Goal: Information Seeking & Learning: Check status

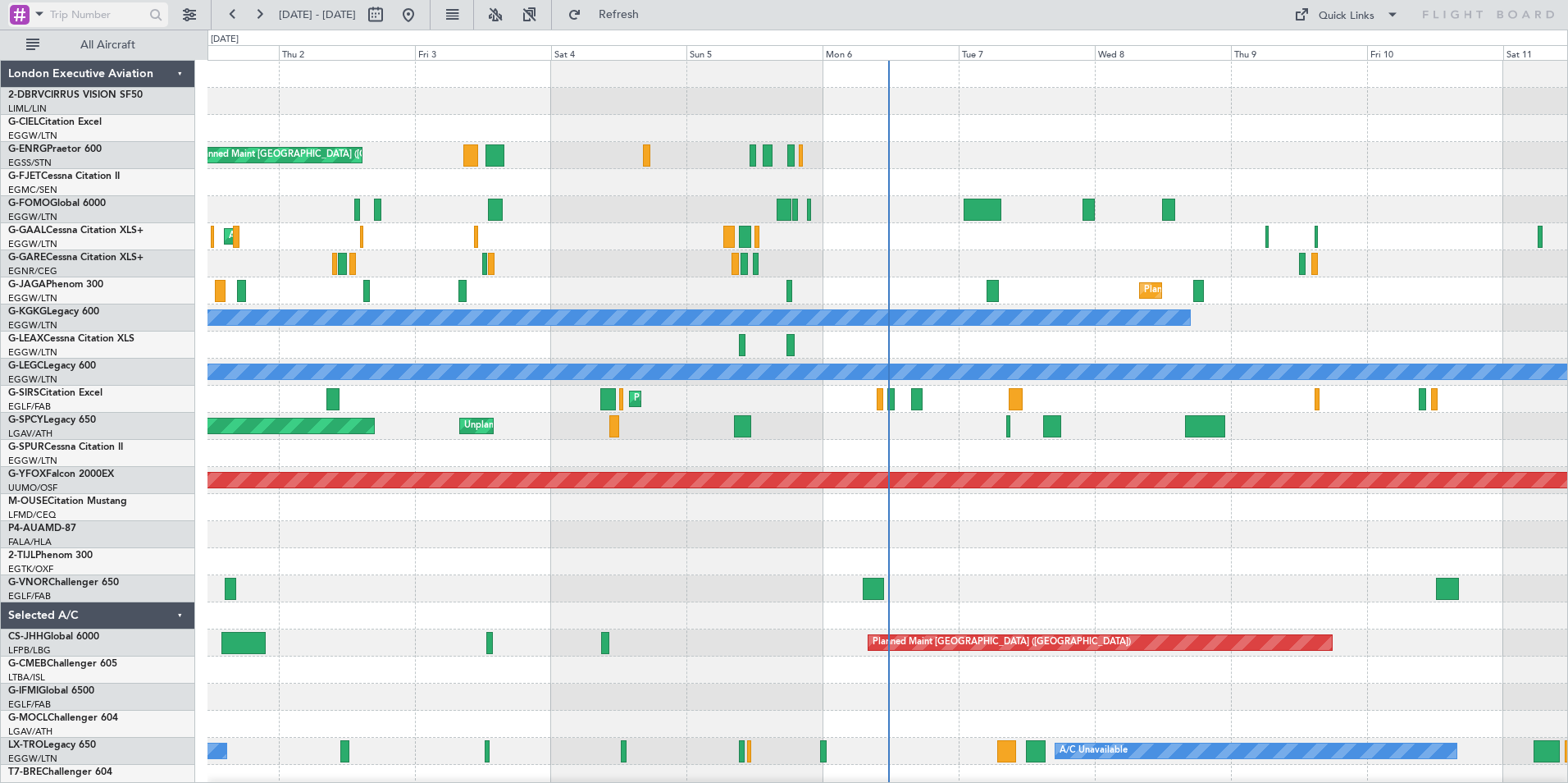
click at [38, 13] on span at bounding box center [40, 13] width 20 height 21
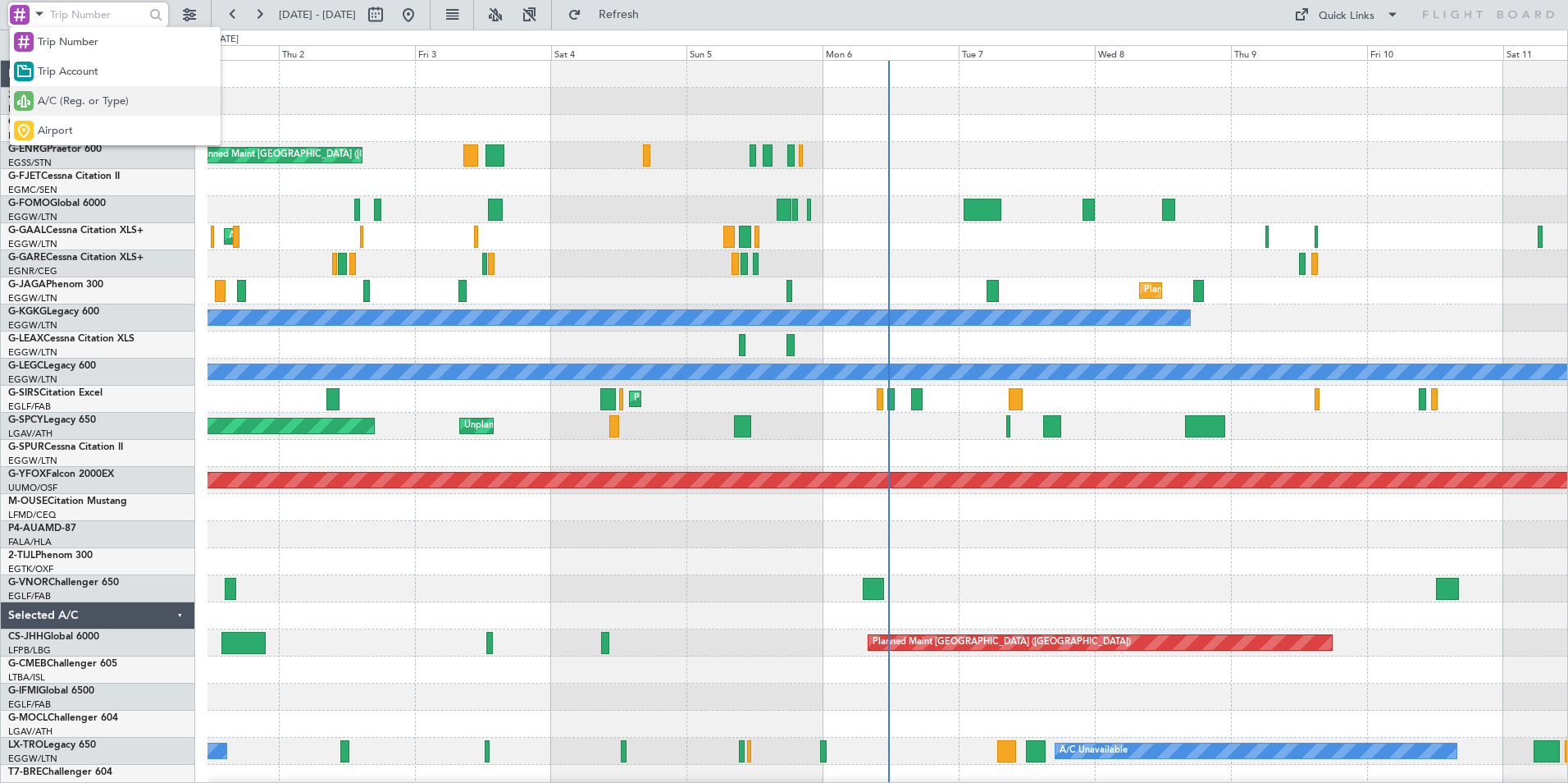
click at [56, 99] on span "A/C (Reg. or Type)" at bounding box center [84, 102] width 91 height 17
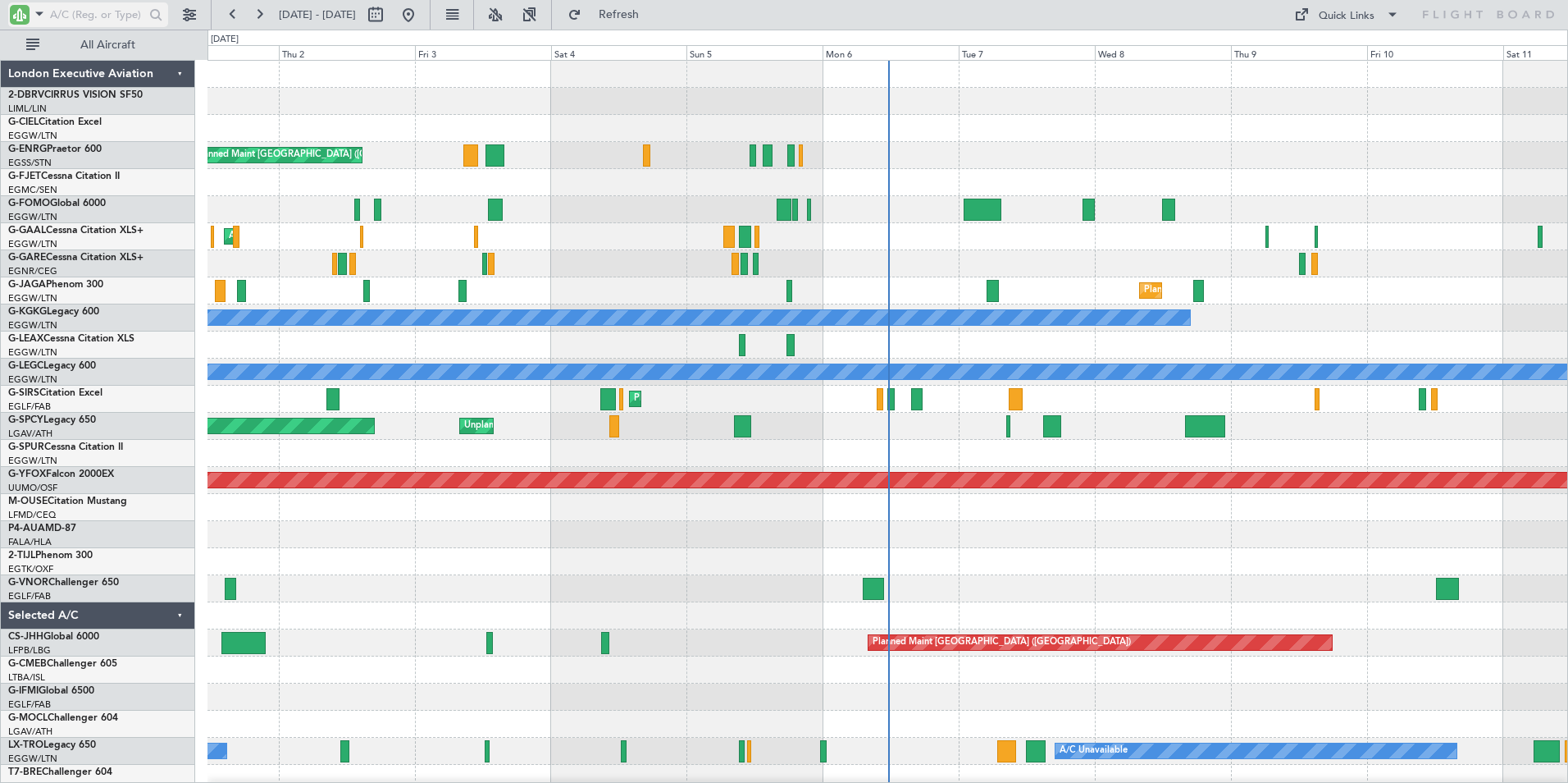
drag, startPoint x: 64, startPoint y: 17, endPoint x: 80, endPoint y: 17, distance: 16.0
click at [65, 17] on input "text" at bounding box center [97, 15] width 95 height 25
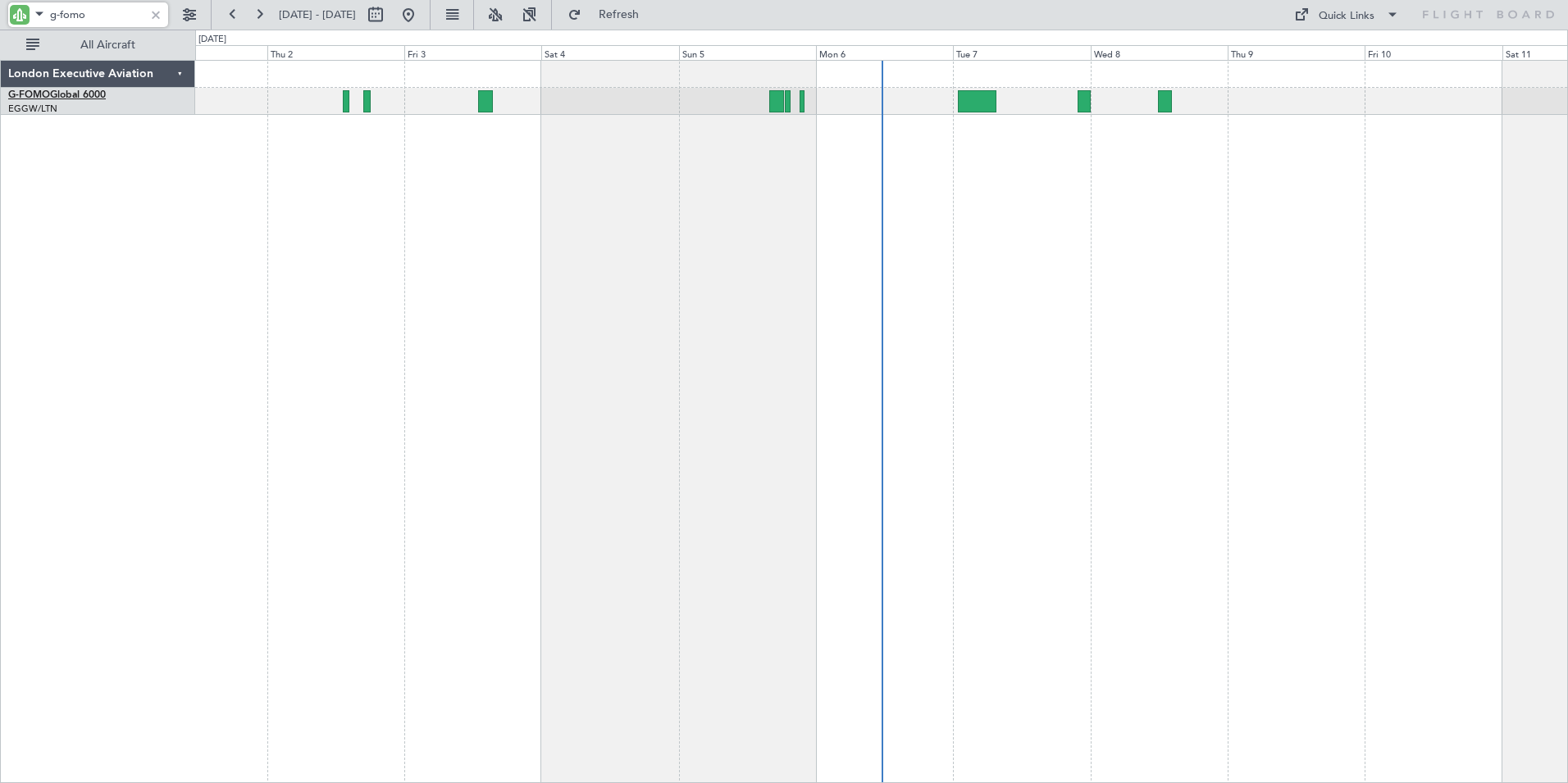
click at [38, 95] on span "G-FOMO" at bounding box center [29, 95] width 41 height 10
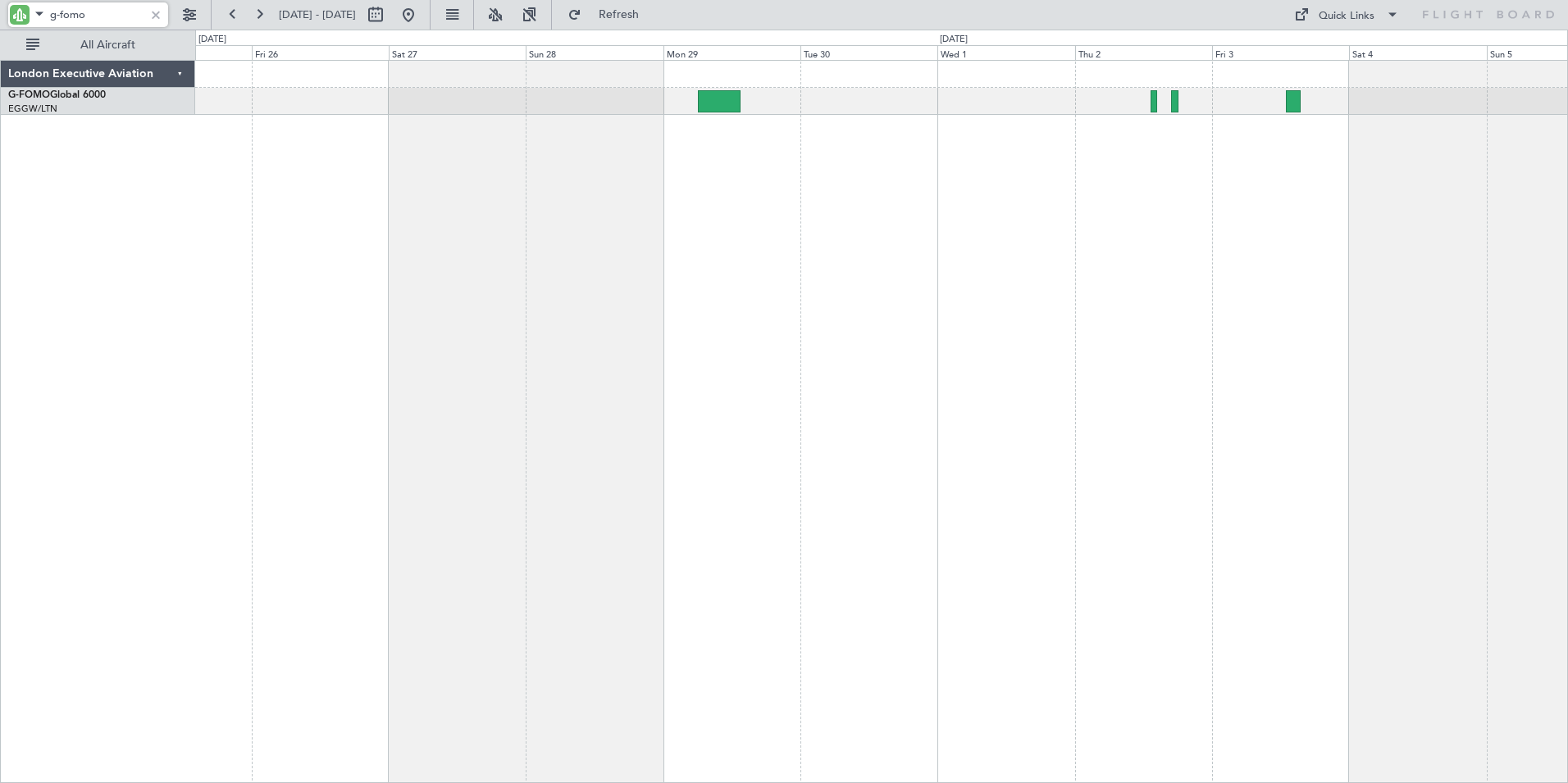
click at [1170, 200] on div "Planned Maint [GEOGRAPHIC_DATA] ([GEOGRAPHIC_DATA])" at bounding box center [881, 421] width 1373 height 722
click at [235, 7] on button at bounding box center [233, 15] width 27 height 27
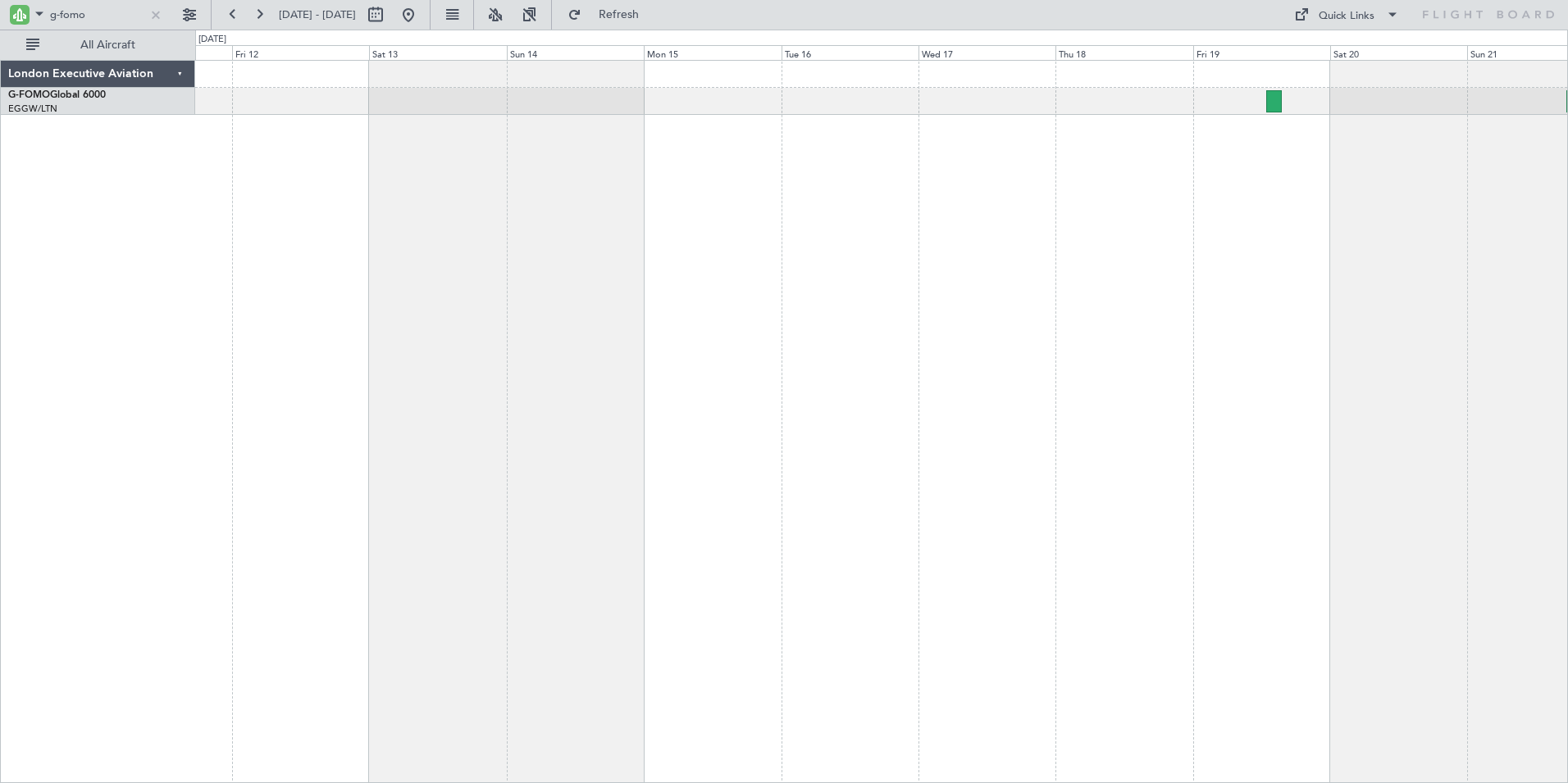
click at [904, 273] on div at bounding box center [881, 421] width 1373 height 722
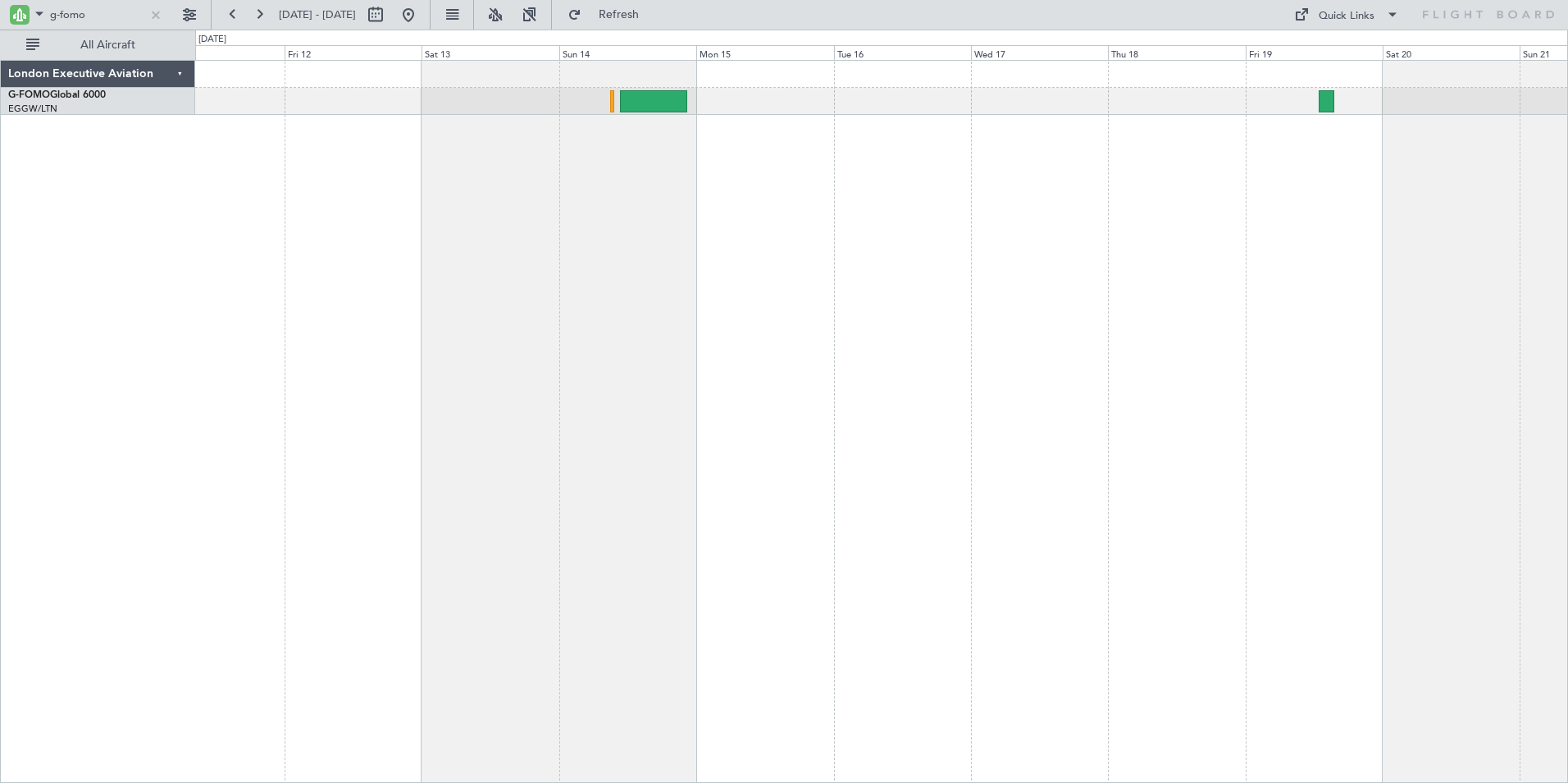
click at [878, 249] on div at bounding box center [881, 421] width 1373 height 722
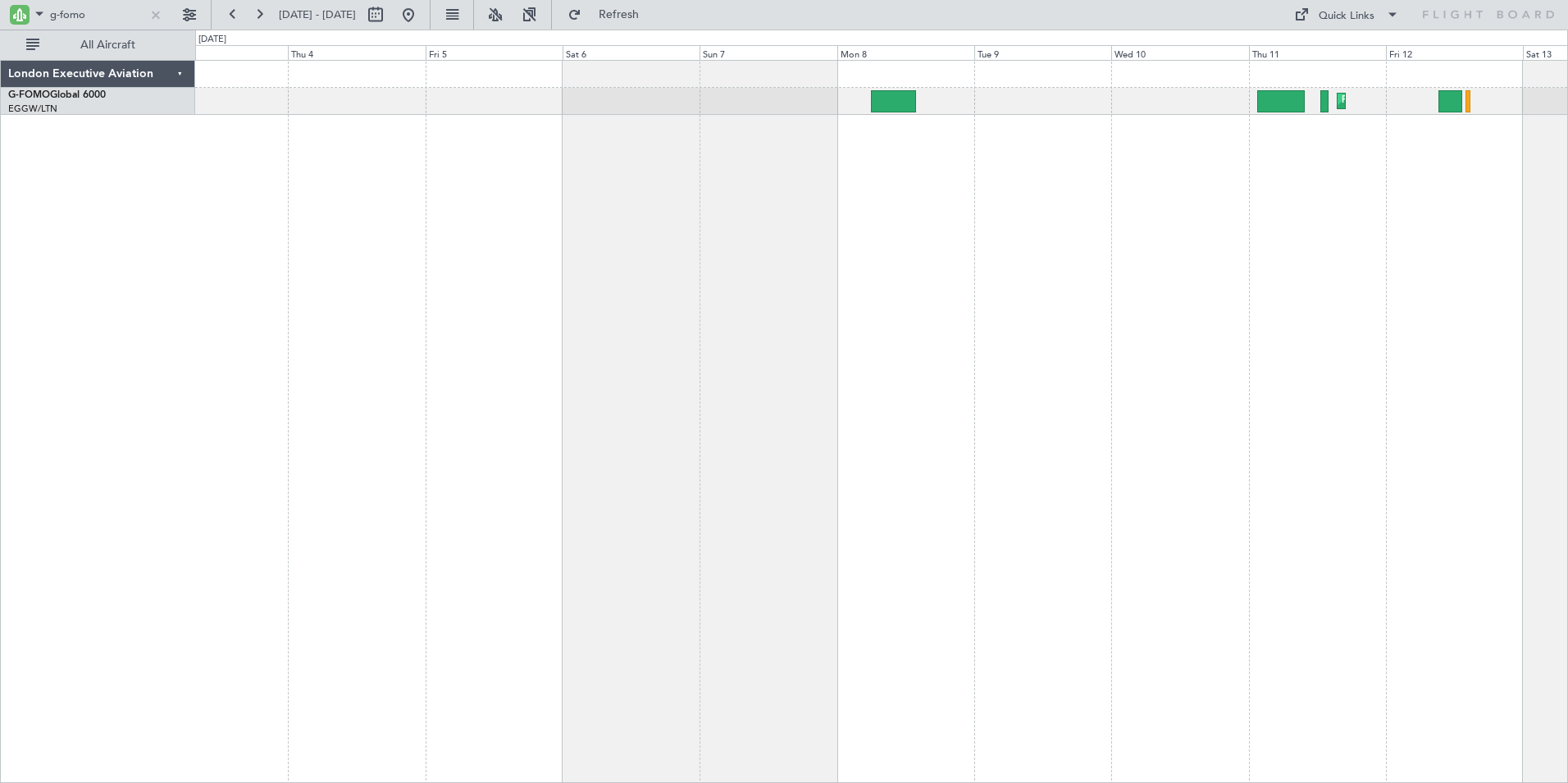
click at [929, 218] on div "Planned Maint [GEOGRAPHIC_DATA] ([GEOGRAPHIC_DATA])" at bounding box center [881, 421] width 1373 height 722
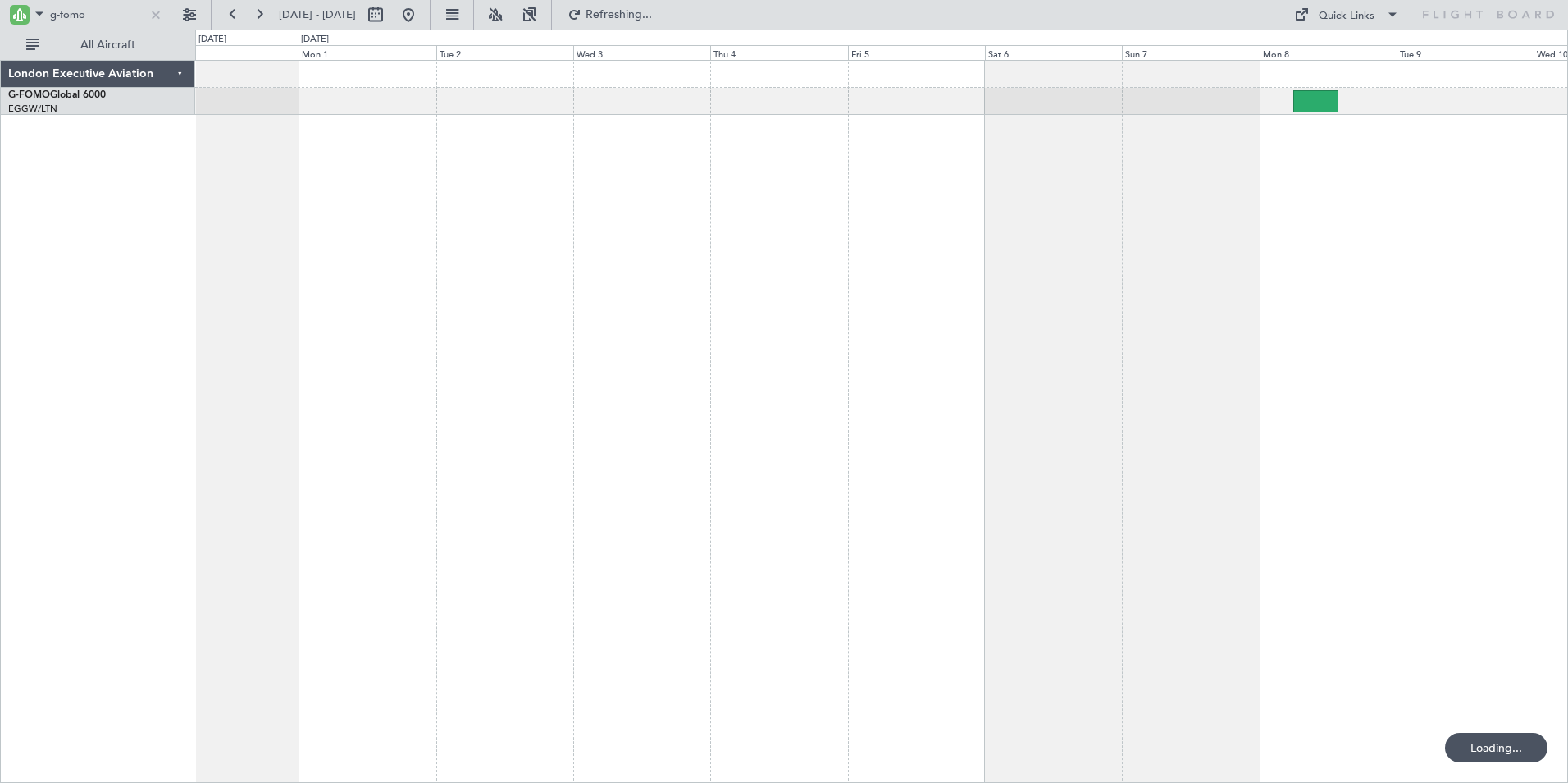
click at [855, 202] on div "Planned Maint [GEOGRAPHIC_DATA] ([GEOGRAPHIC_DATA])" at bounding box center [881, 421] width 1373 height 722
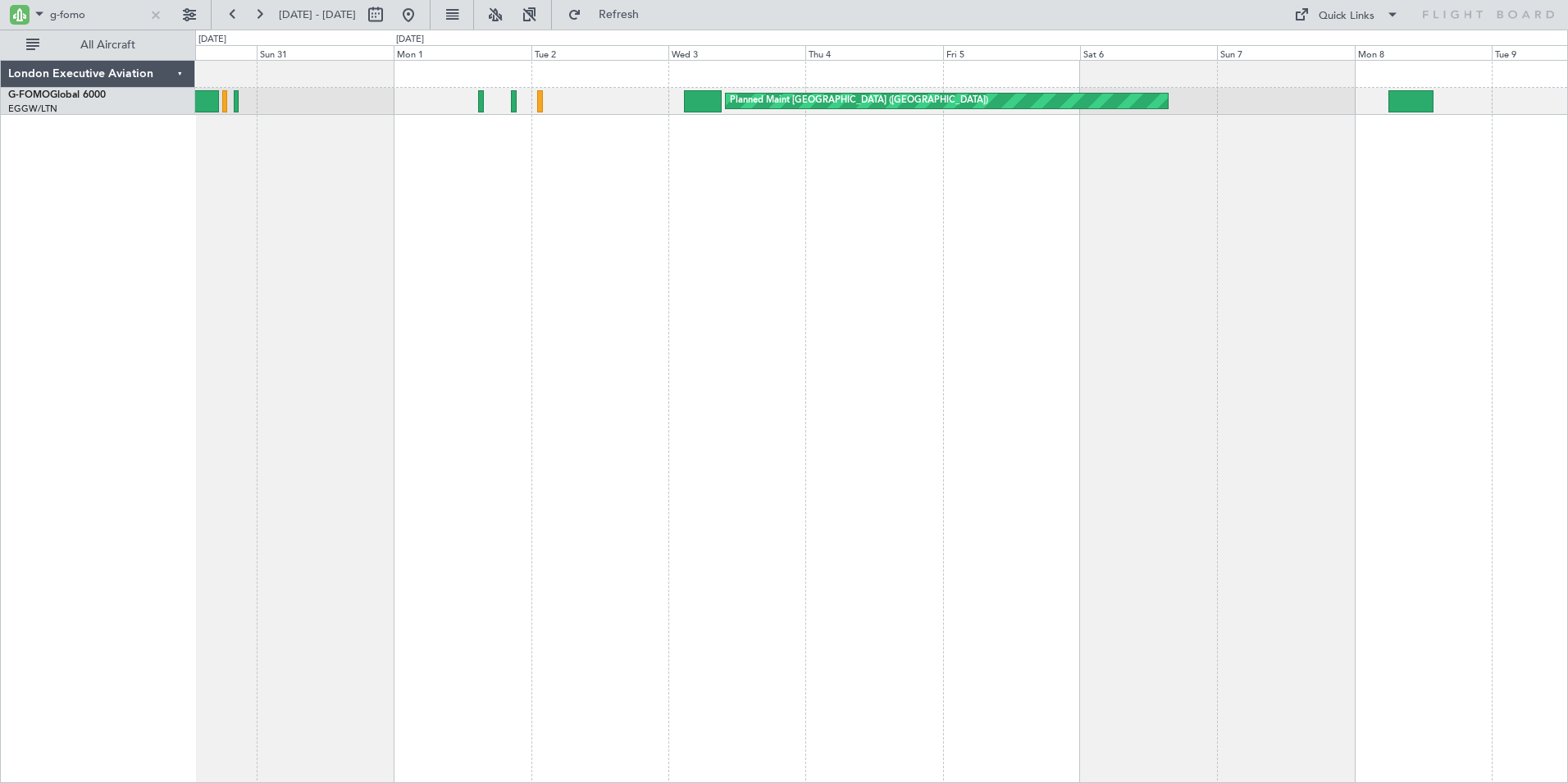
click at [534, 196] on div "Planned Maint [GEOGRAPHIC_DATA] ([GEOGRAPHIC_DATA]) Planned Maint [GEOGRAPHIC_D…" at bounding box center [881, 421] width 1373 height 722
drag, startPoint x: 100, startPoint y: 12, endPoint x: 89, endPoint y: 12, distance: 11.0
click at [100, 12] on input "g-fomo" at bounding box center [97, 15] width 95 height 25
drag, startPoint x: 60, startPoint y: 15, endPoint x: 155, endPoint y: 23, distance: 95.3
click at [155, 23] on div "g-fomo" at bounding box center [88, 15] width 160 height 25
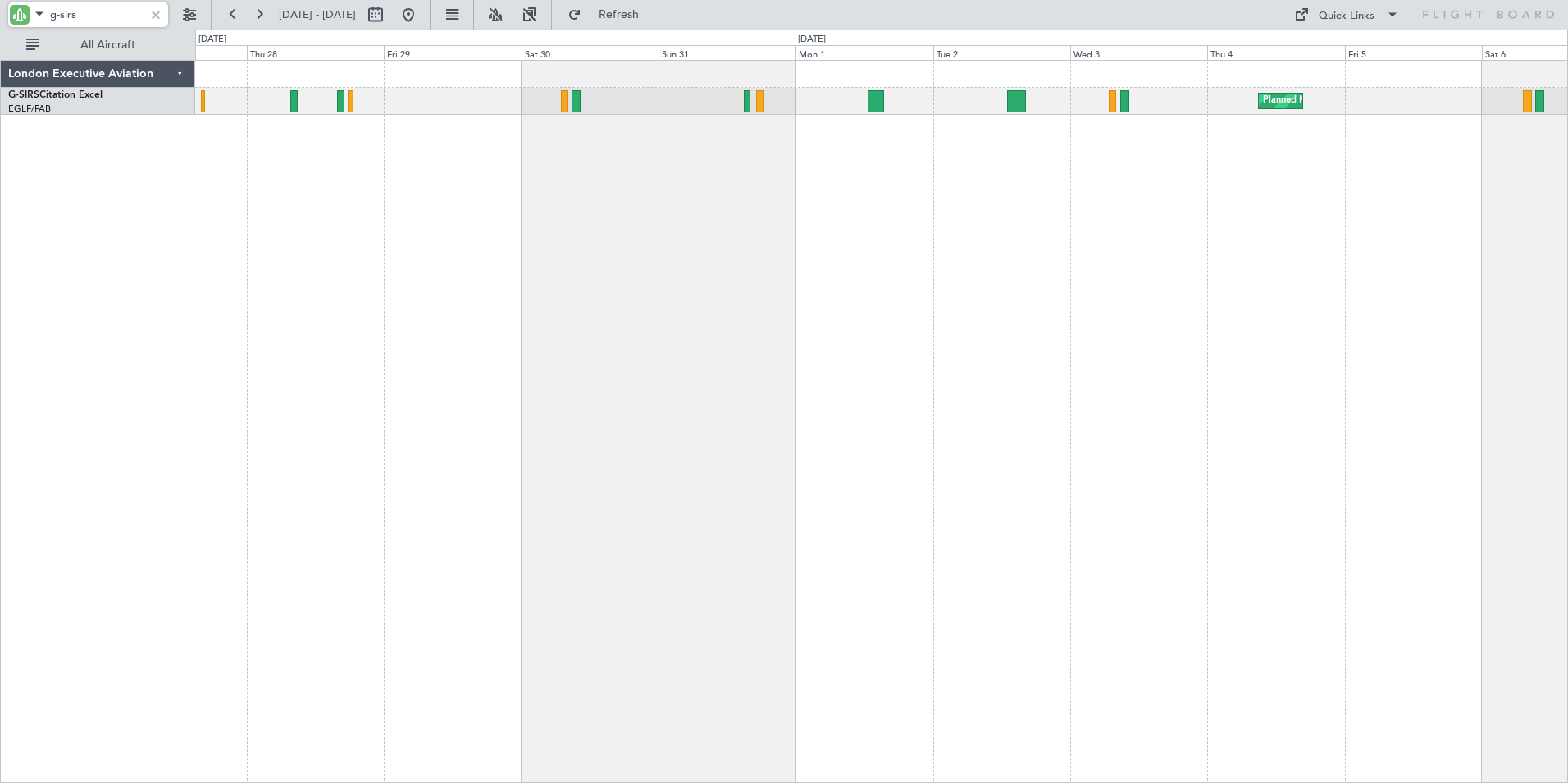
click at [1221, 236] on div "Planned Maint [GEOGRAPHIC_DATA] ([GEOGRAPHIC_DATA]) Unplanned Maint [GEOGRAPHIC…" at bounding box center [881, 421] width 1373 height 722
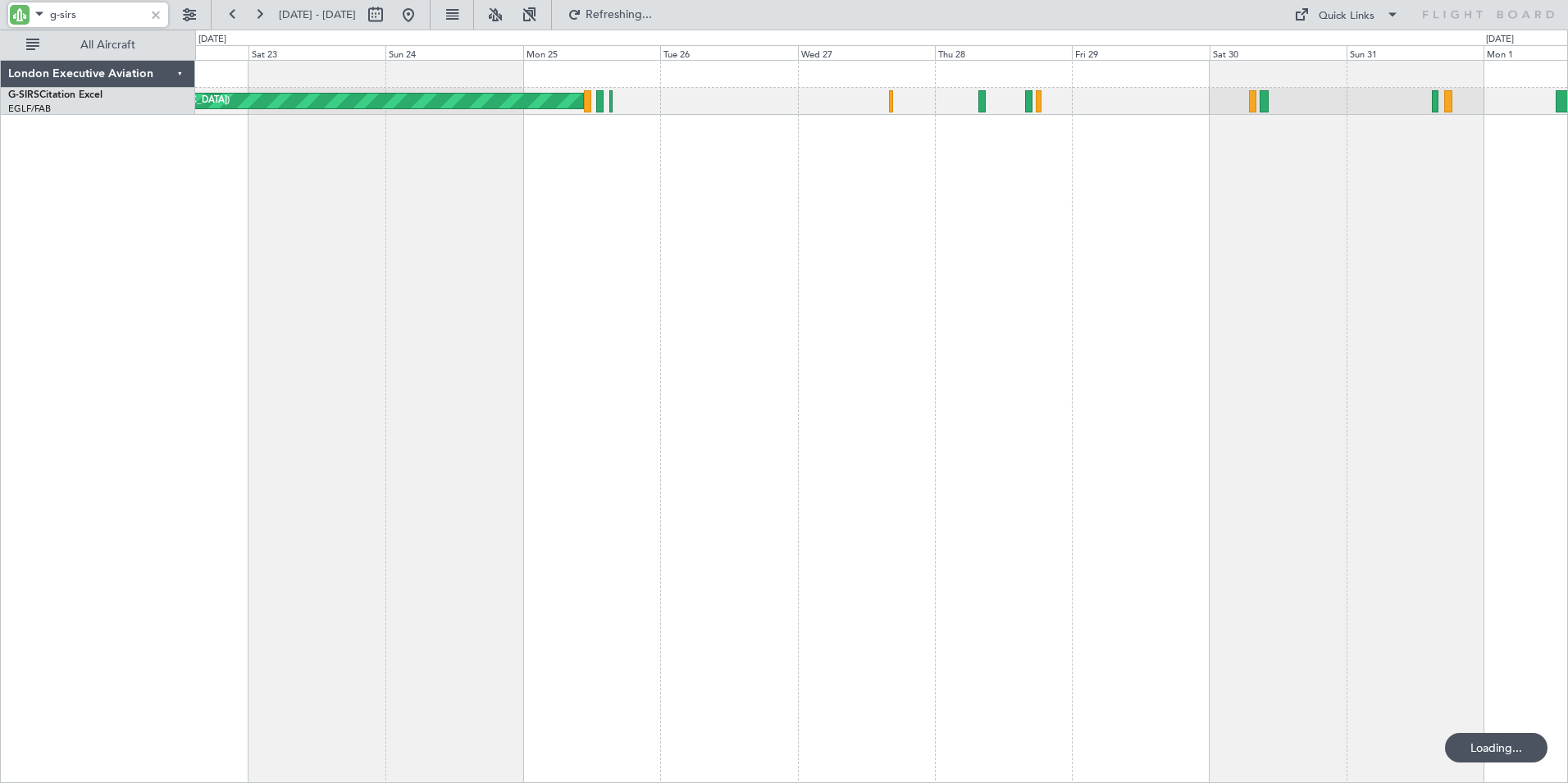
click at [1036, 197] on div "Unplanned Maint Oxford ([GEOGRAPHIC_DATA])" at bounding box center [881, 421] width 1373 height 722
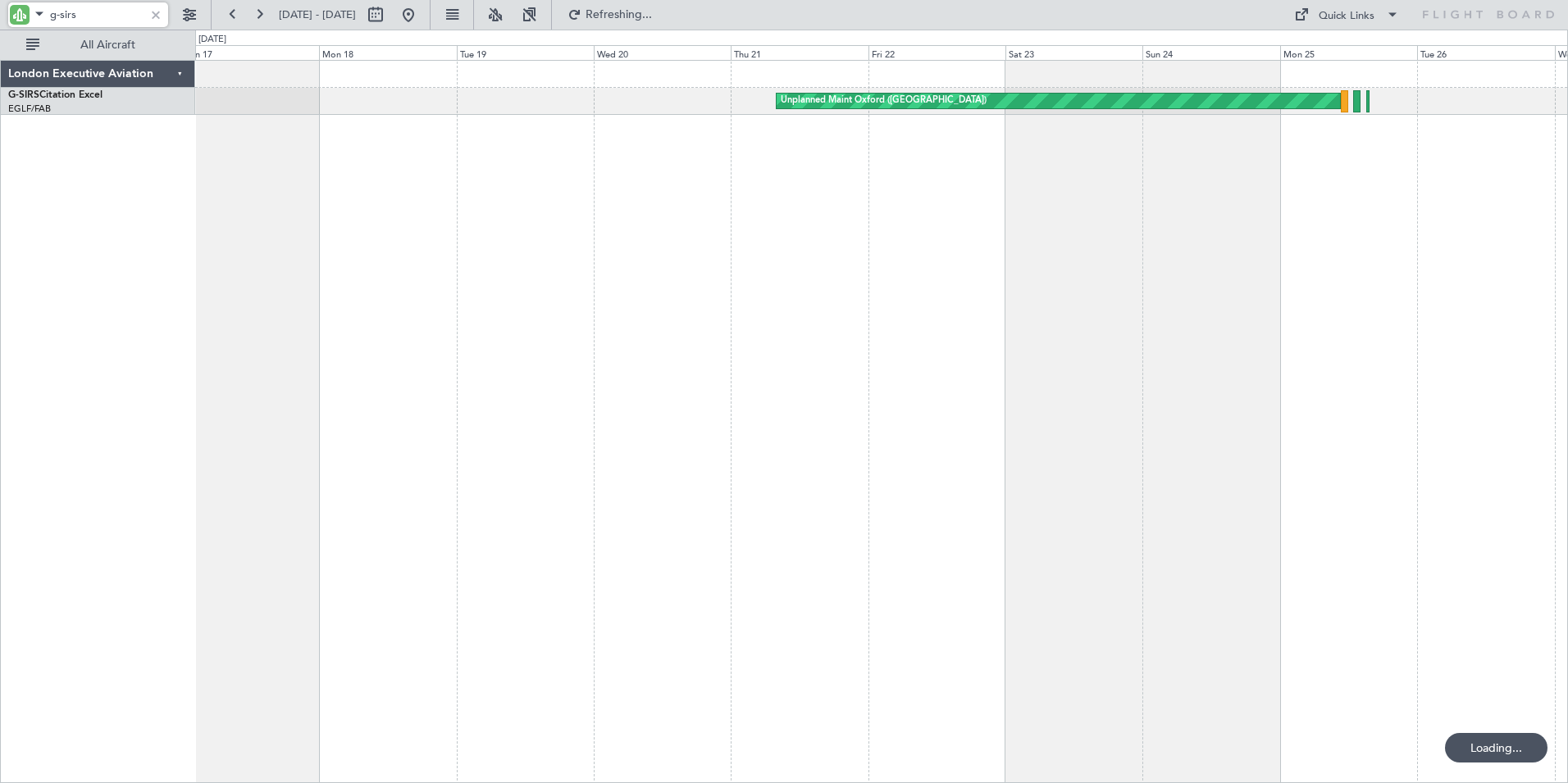
click at [841, 161] on div "Unplanned Maint Oxford ([GEOGRAPHIC_DATA])" at bounding box center [881, 421] width 1373 height 722
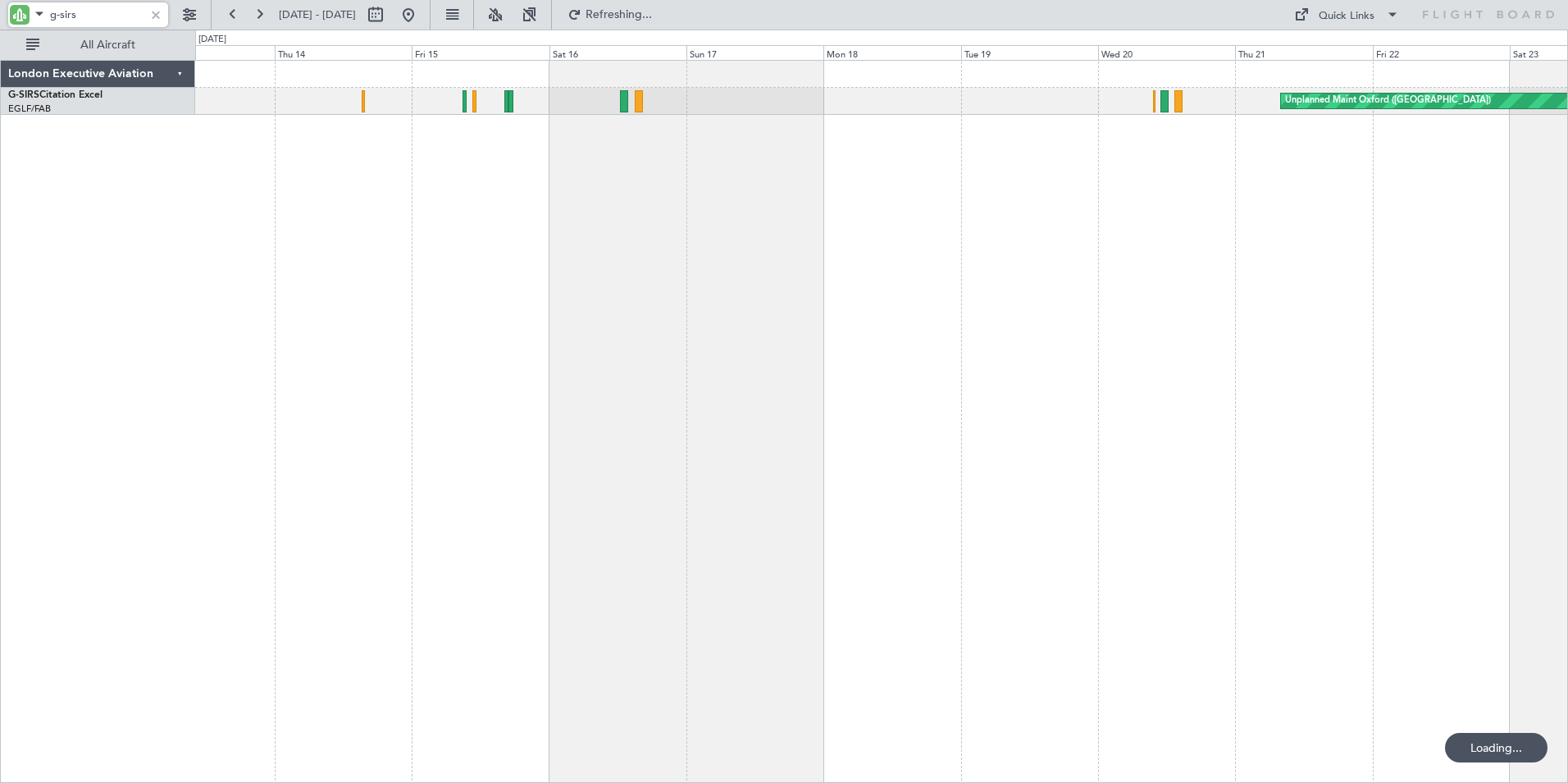
click at [793, 172] on div "Unplanned Maint Oxford ([GEOGRAPHIC_DATA])" at bounding box center [881, 421] width 1373 height 722
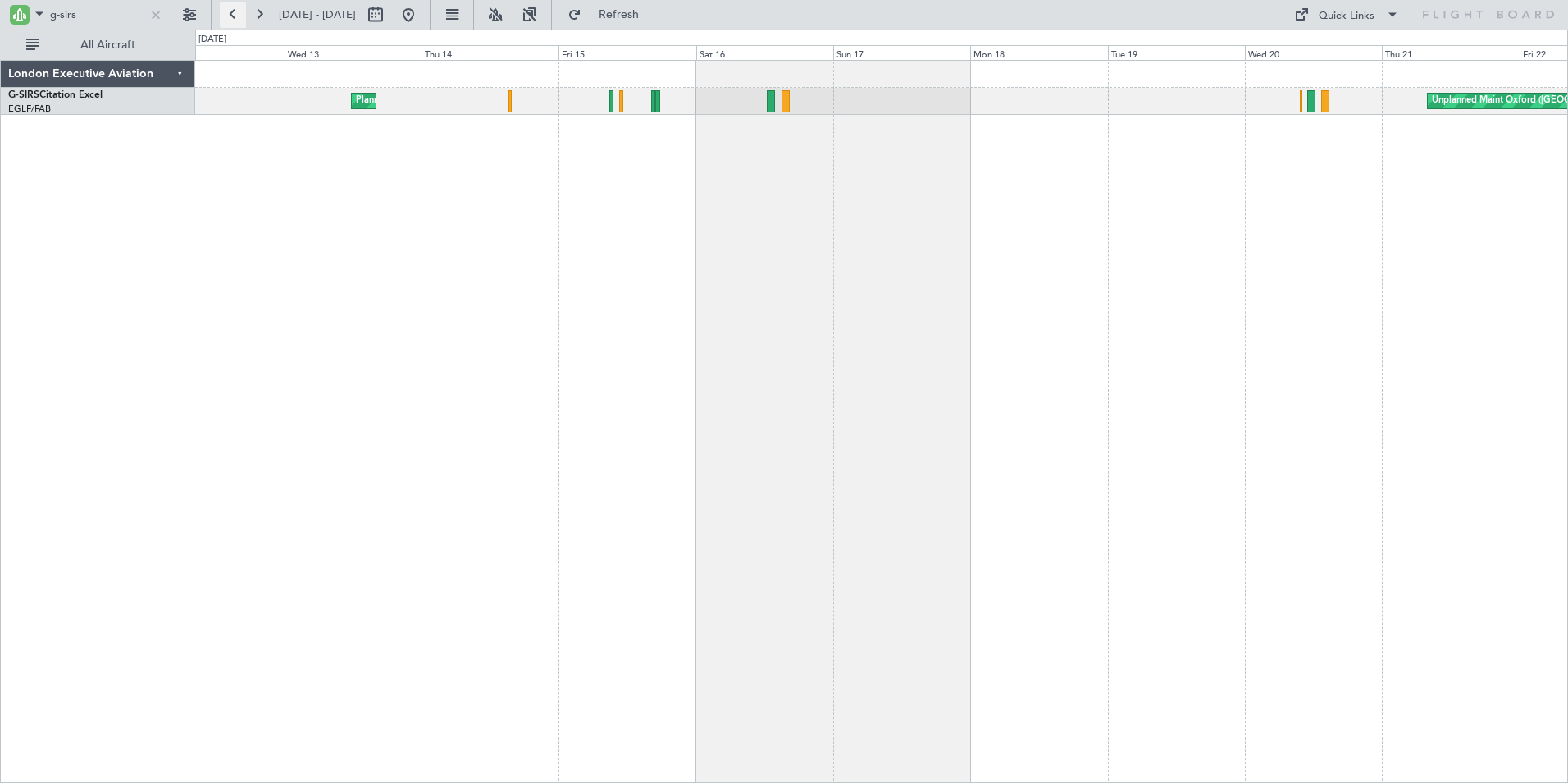
click at [229, 12] on button at bounding box center [233, 15] width 27 height 27
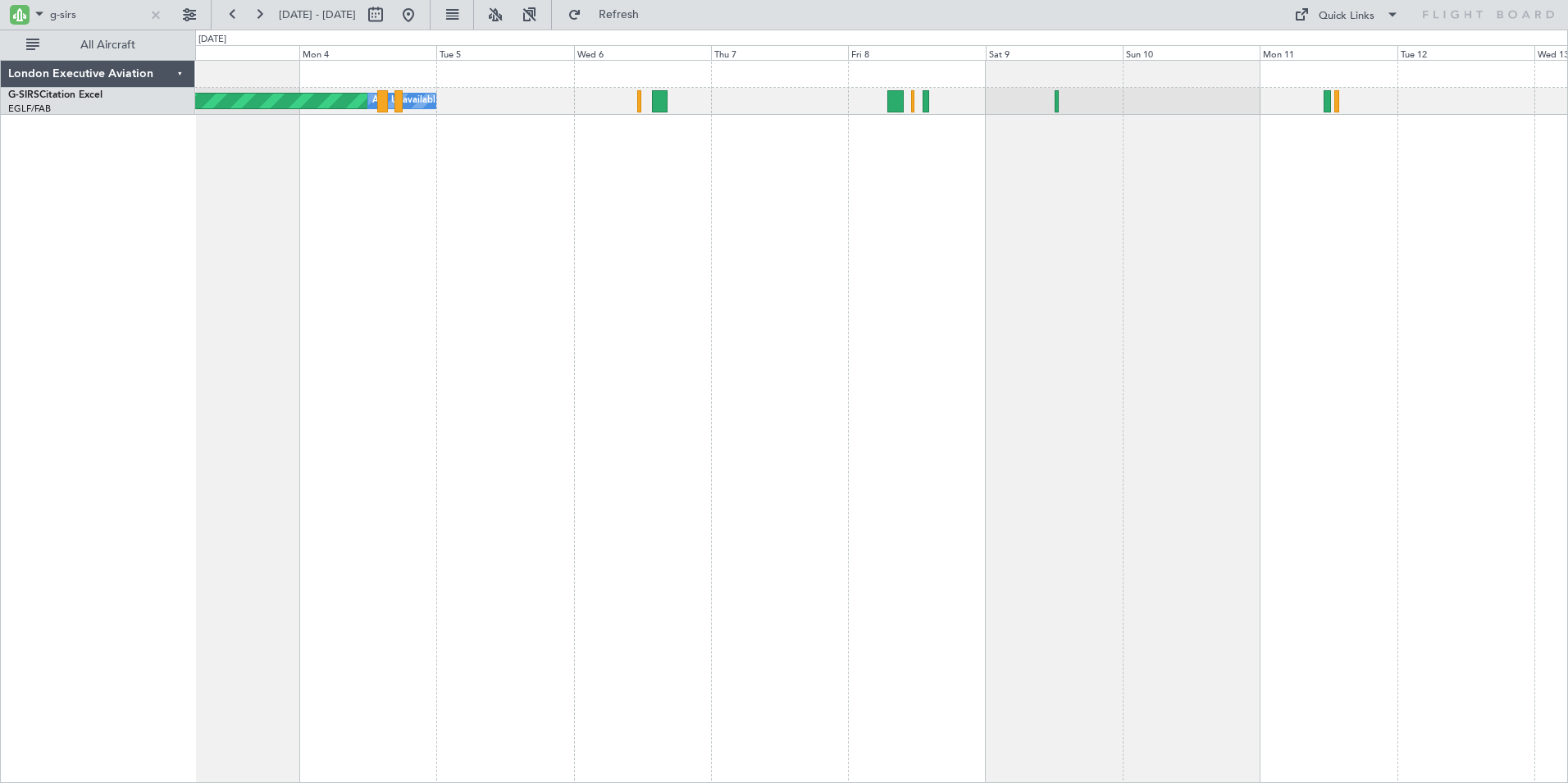
click at [289, 238] on div "Planned Maint Oxford ([GEOGRAPHIC_DATA]) A/C Unavailable Planned Maint [GEOGRAP…" at bounding box center [881, 421] width 1373 height 722
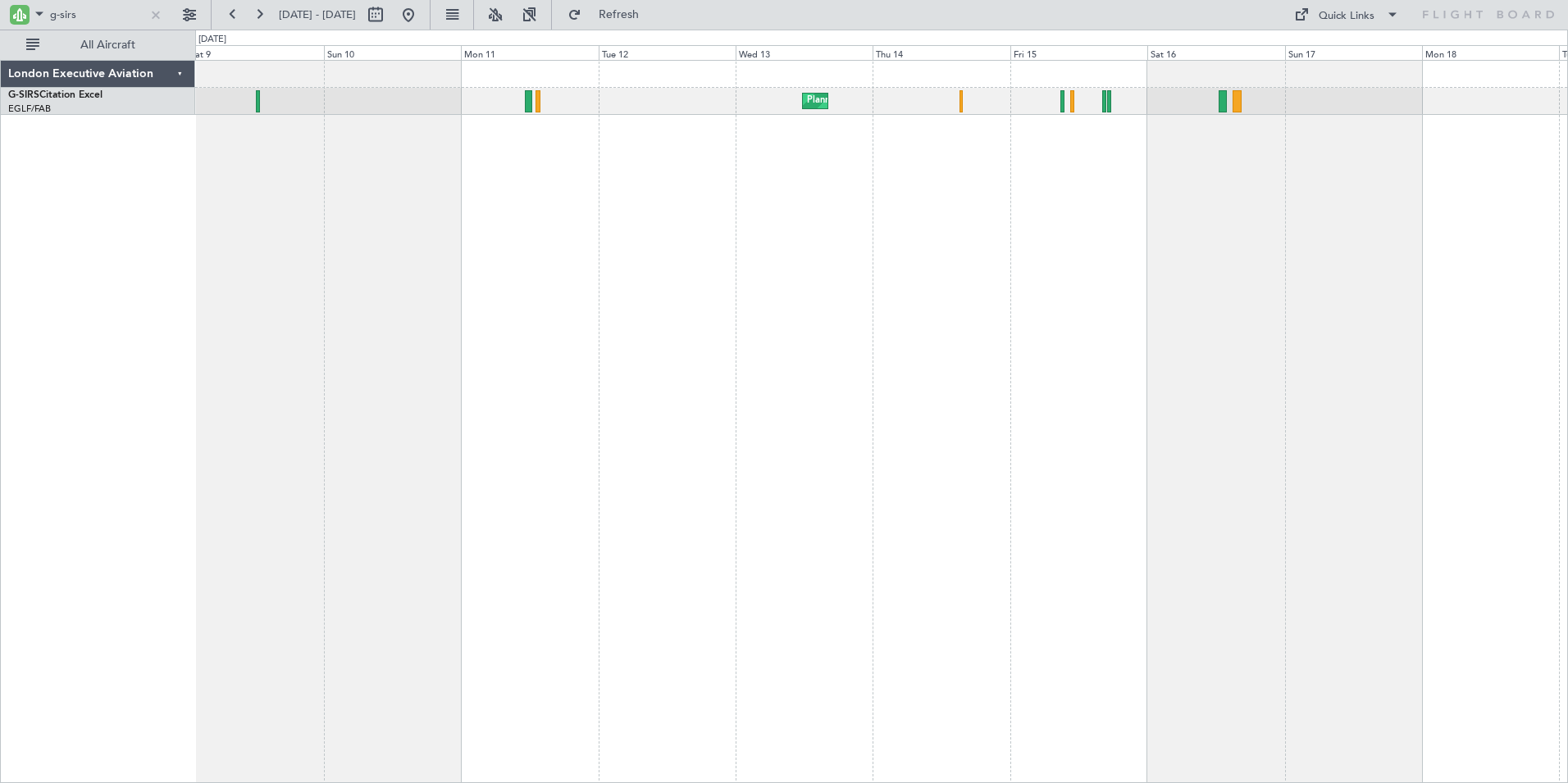
click at [221, 258] on div "Planned Maint [GEOGRAPHIC_DATA] ([GEOGRAPHIC_DATA]) Unplanned Maint [GEOGRAPHIC…" at bounding box center [881, 421] width 1373 height 722
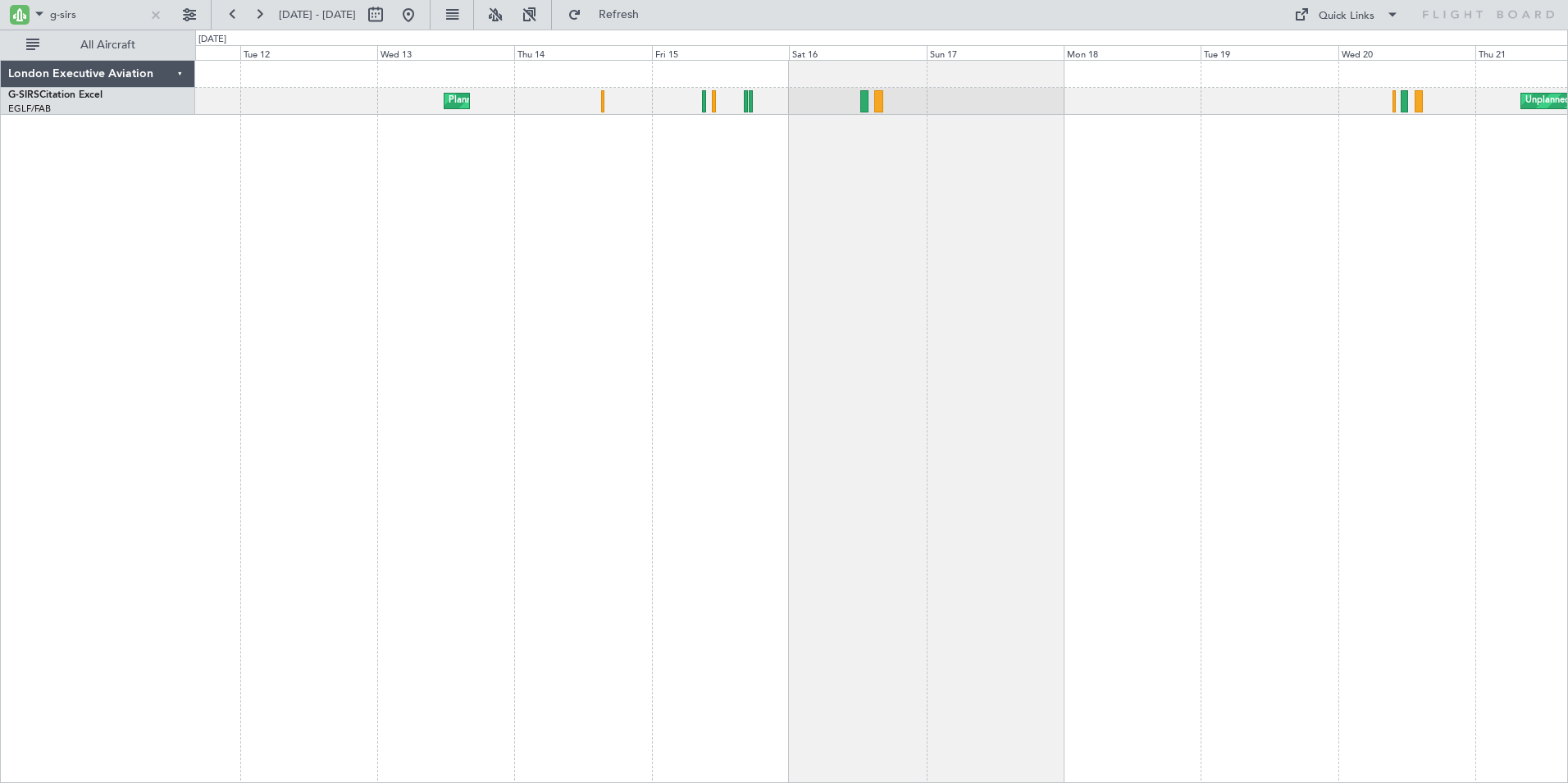
click at [439, 250] on div "Planned Maint [GEOGRAPHIC_DATA] ([GEOGRAPHIC_DATA]) Unplanned Maint [GEOGRAPHIC…" at bounding box center [881, 421] width 1373 height 722
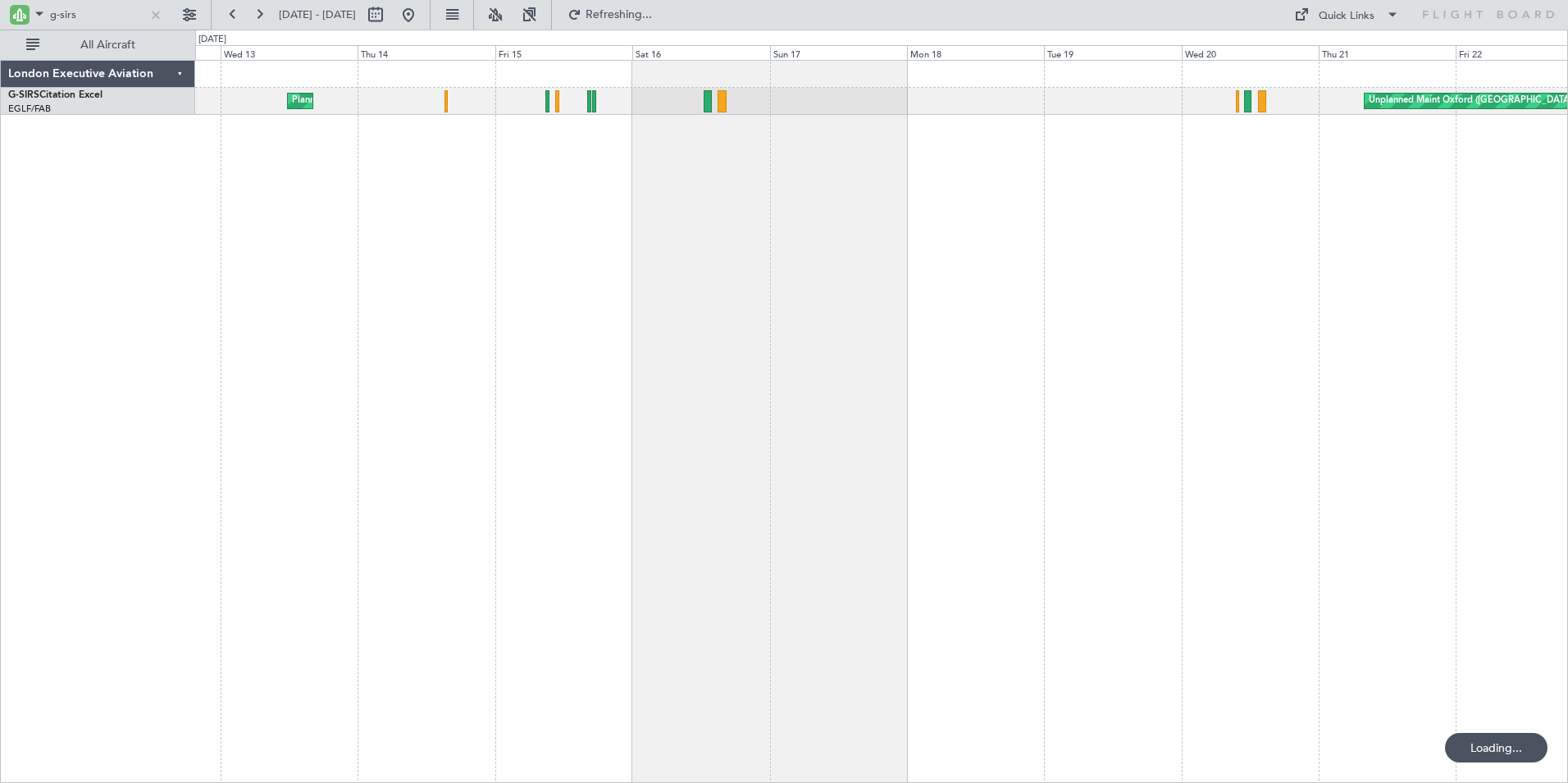
click at [960, 187] on div "Planned Maint [GEOGRAPHIC_DATA] ([GEOGRAPHIC_DATA]) Unplanned Maint [GEOGRAPHIC…" at bounding box center [881, 421] width 1373 height 722
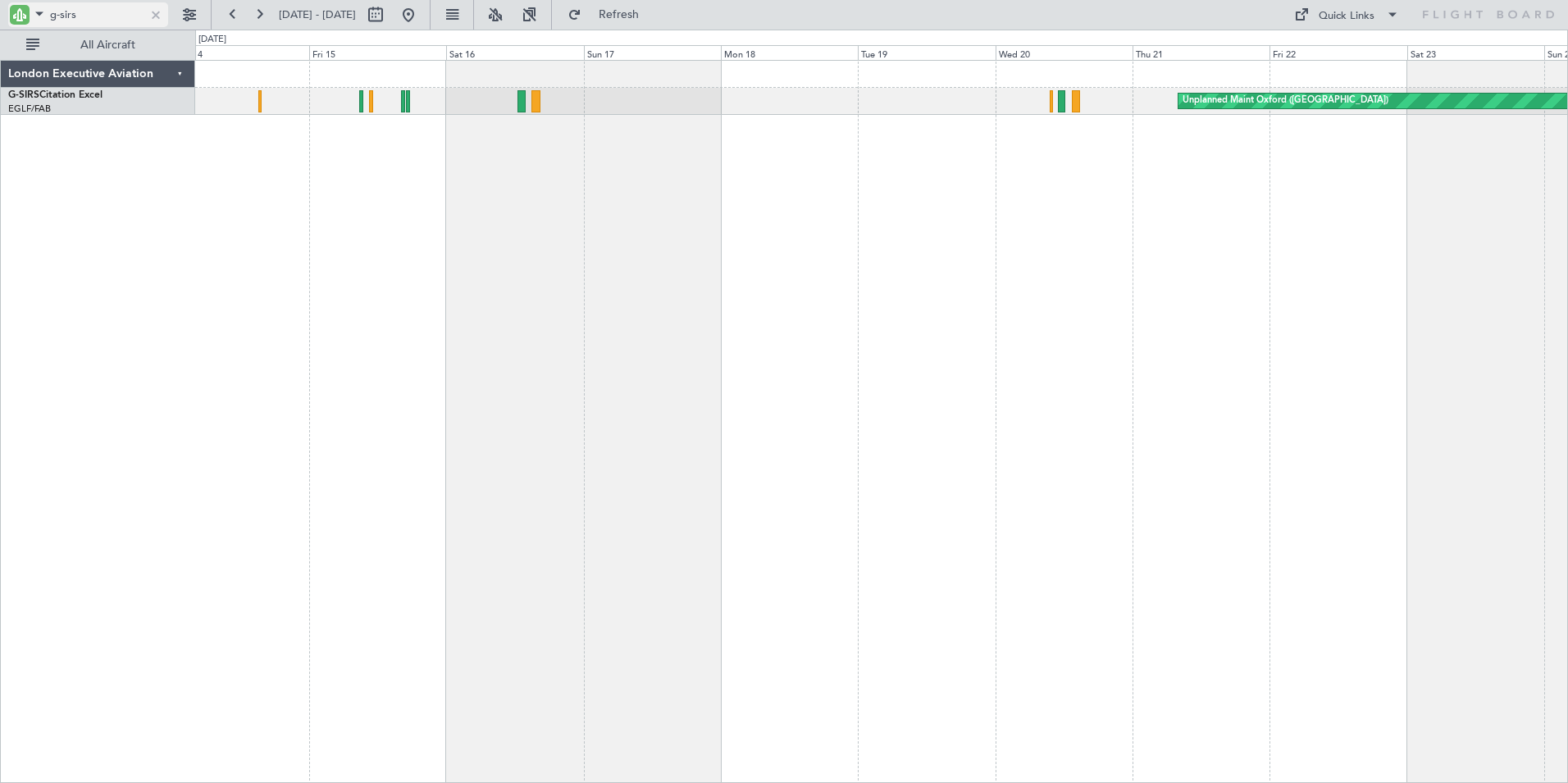
drag, startPoint x: 91, startPoint y: 16, endPoint x: 79, endPoint y: 16, distance: 12.0
click at [90, 15] on input "g-sirs" at bounding box center [97, 15] width 95 height 25
drag, startPoint x: 61, startPoint y: 19, endPoint x: 133, endPoint y: 17, distance: 72.0
click at [133, 17] on input "g-sirs" at bounding box center [97, 15] width 95 height 25
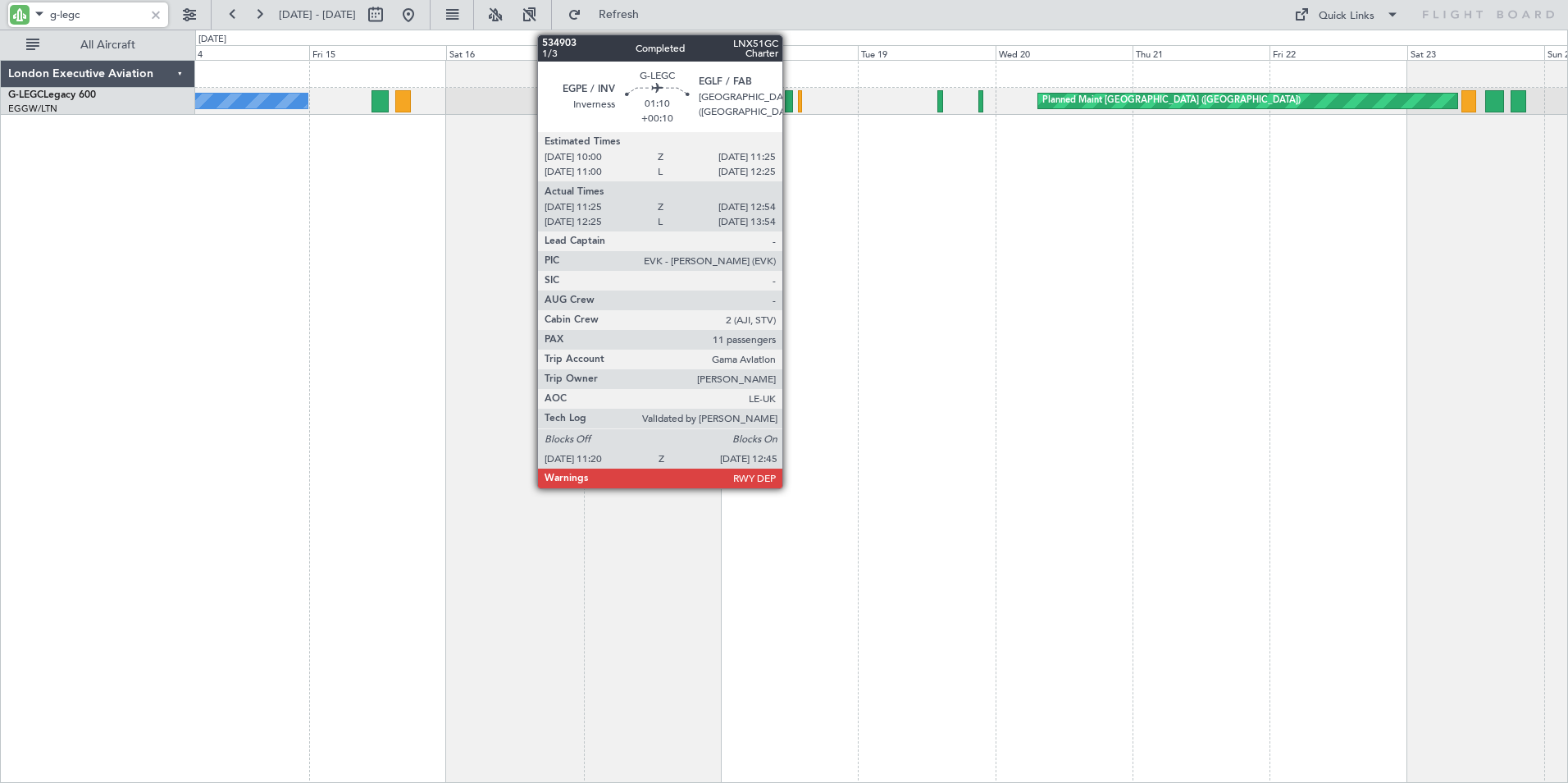
click at [790, 101] on div at bounding box center [789, 101] width 8 height 22
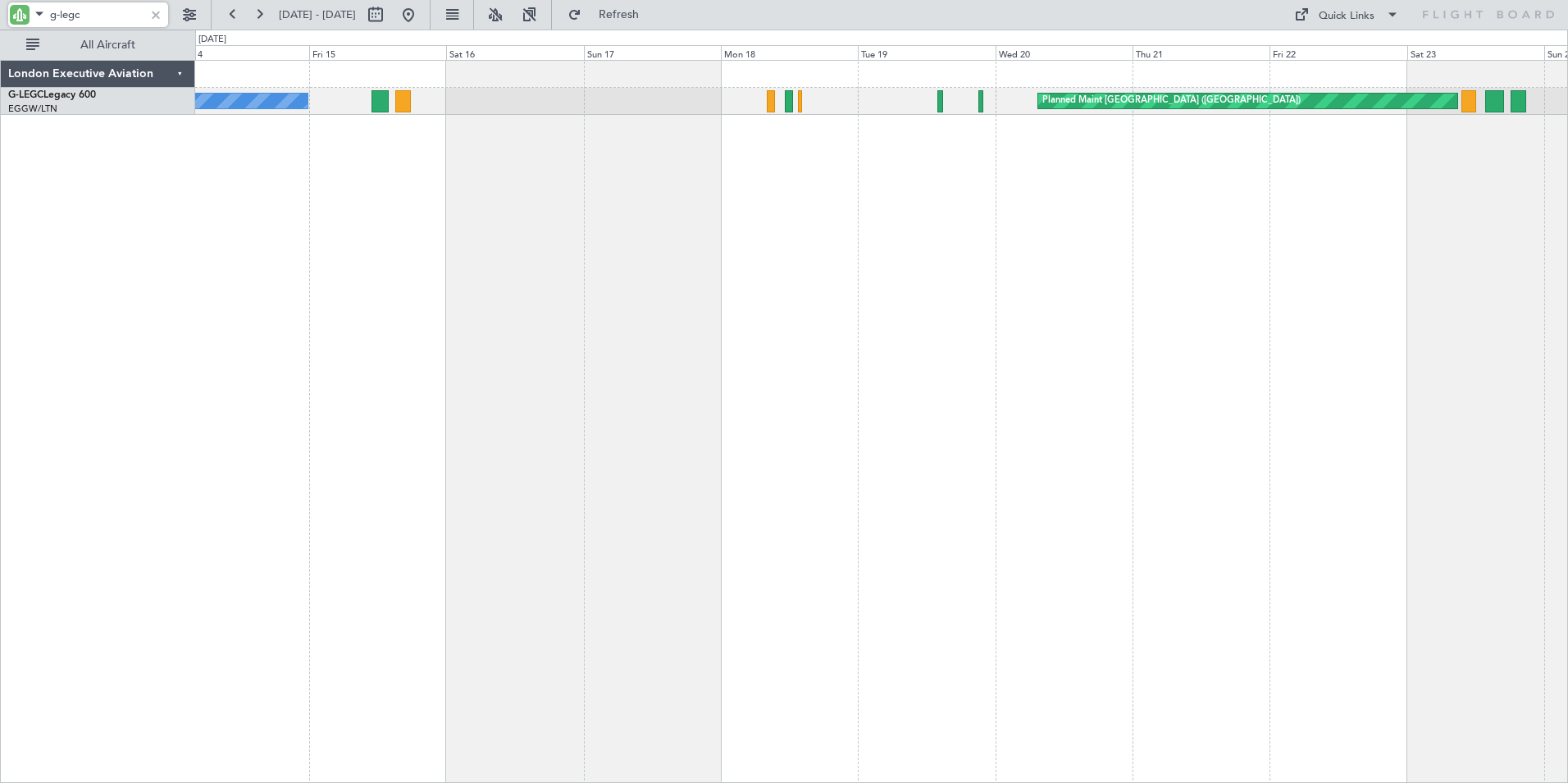
drag, startPoint x: 72, startPoint y: 14, endPoint x: 109, endPoint y: 16, distance: 37.1
click at [109, 16] on input "g-legc" at bounding box center [97, 15] width 95 height 25
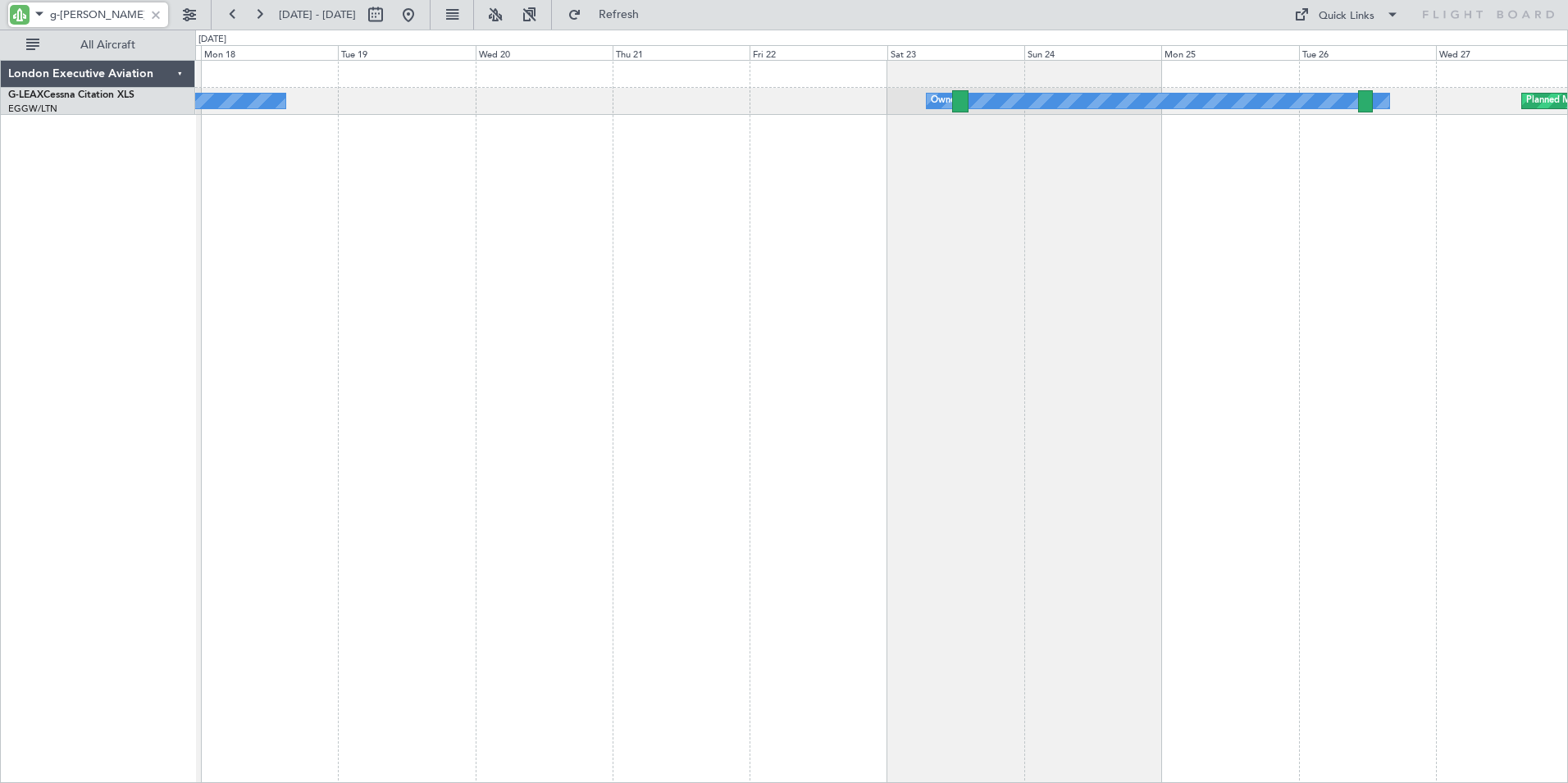
click at [327, 146] on div "Owner Owner Planned Maint [GEOGRAPHIC_DATA] ([GEOGRAPHIC_DATA]) Owner" at bounding box center [881, 421] width 1373 height 722
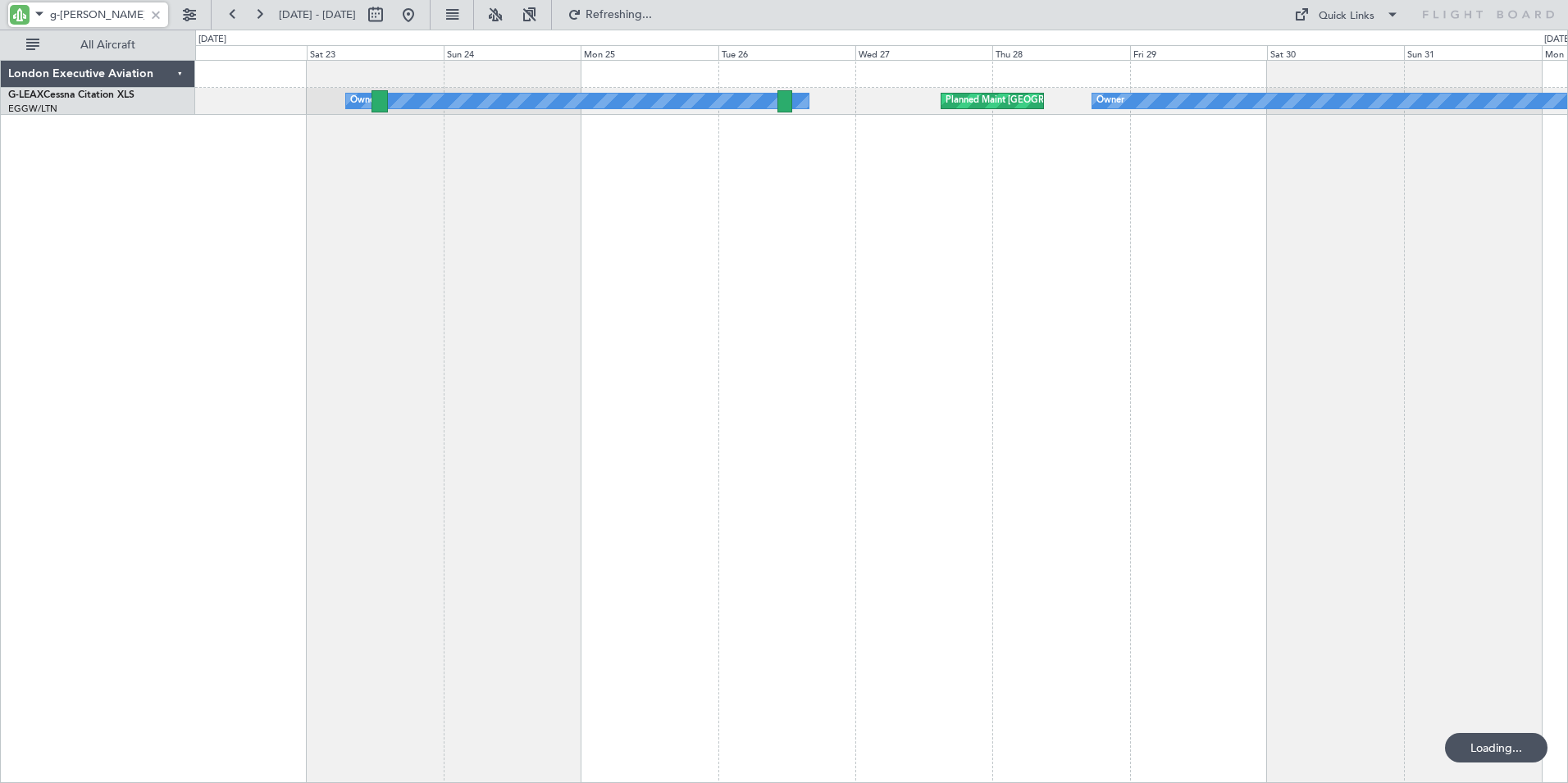
click at [328, 188] on div "Owner Owner Planned Maint [GEOGRAPHIC_DATA] ([GEOGRAPHIC_DATA]) Owner" at bounding box center [881, 421] width 1373 height 722
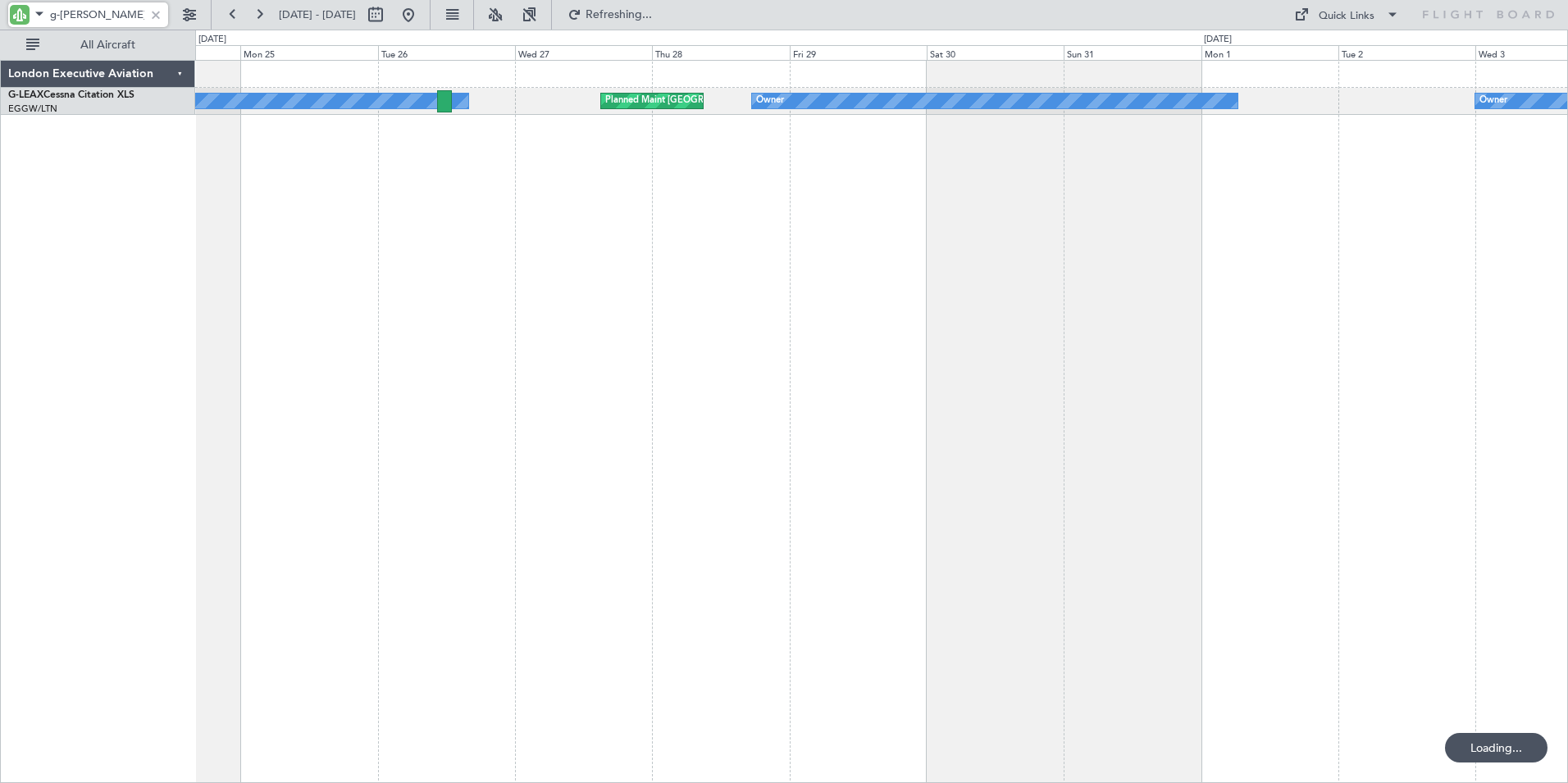
click at [692, 207] on div "Owner Owner Planned Maint [GEOGRAPHIC_DATA] ([GEOGRAPHIC_DATA]) Owner" at bounding box center [881, 421] width 1373 height 722
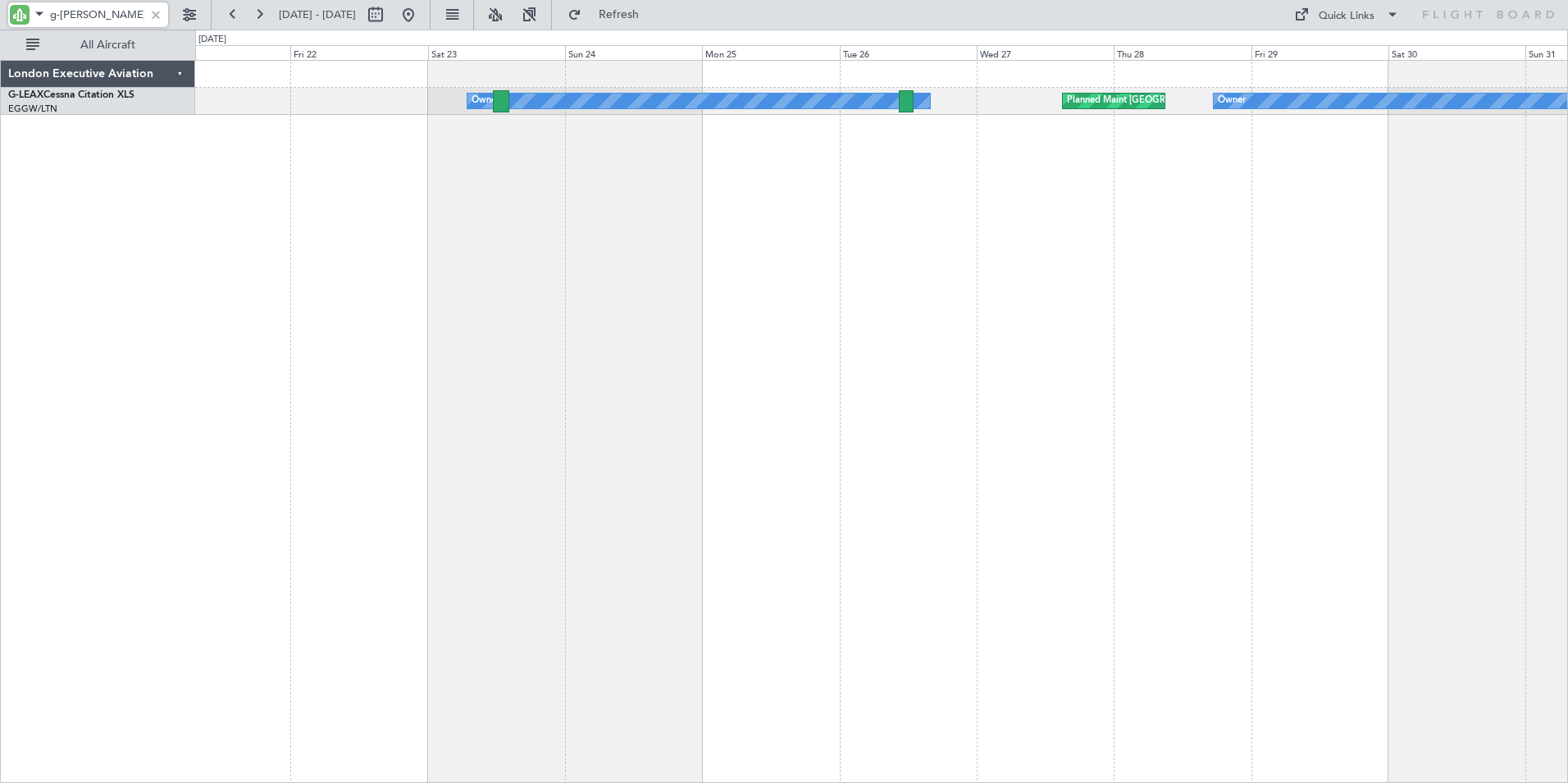
click at [943, 174] on div "Planned Maint [GEOGRAPHIC_DATA] ([GEOGRAPHIC_DATA]) Owner Owner" at bounding box center [881, 421] width 1373 height 722
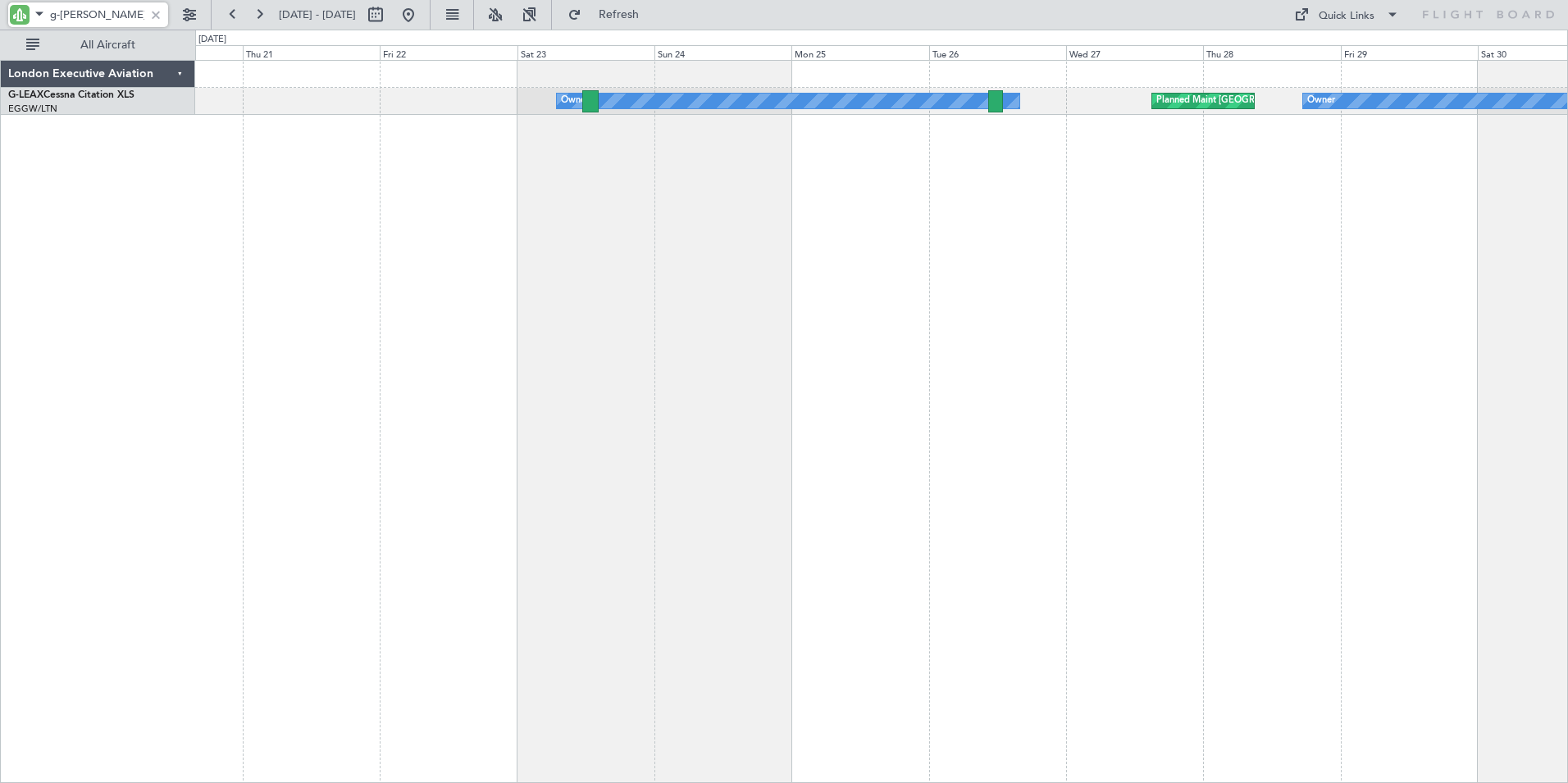
click at [70, 12] on input "g-[PERSON_NAME]" at bounding box center [97, 15] width 95 height 25
drag, startPoint x: 58, startPoint y: 14, endPoint x: 114, endPoint y: 14, distance: 56.0
click at [114, 14] on input "g-[PERSON_NAME]" at bounding box center [97, 15] width 95 height 25
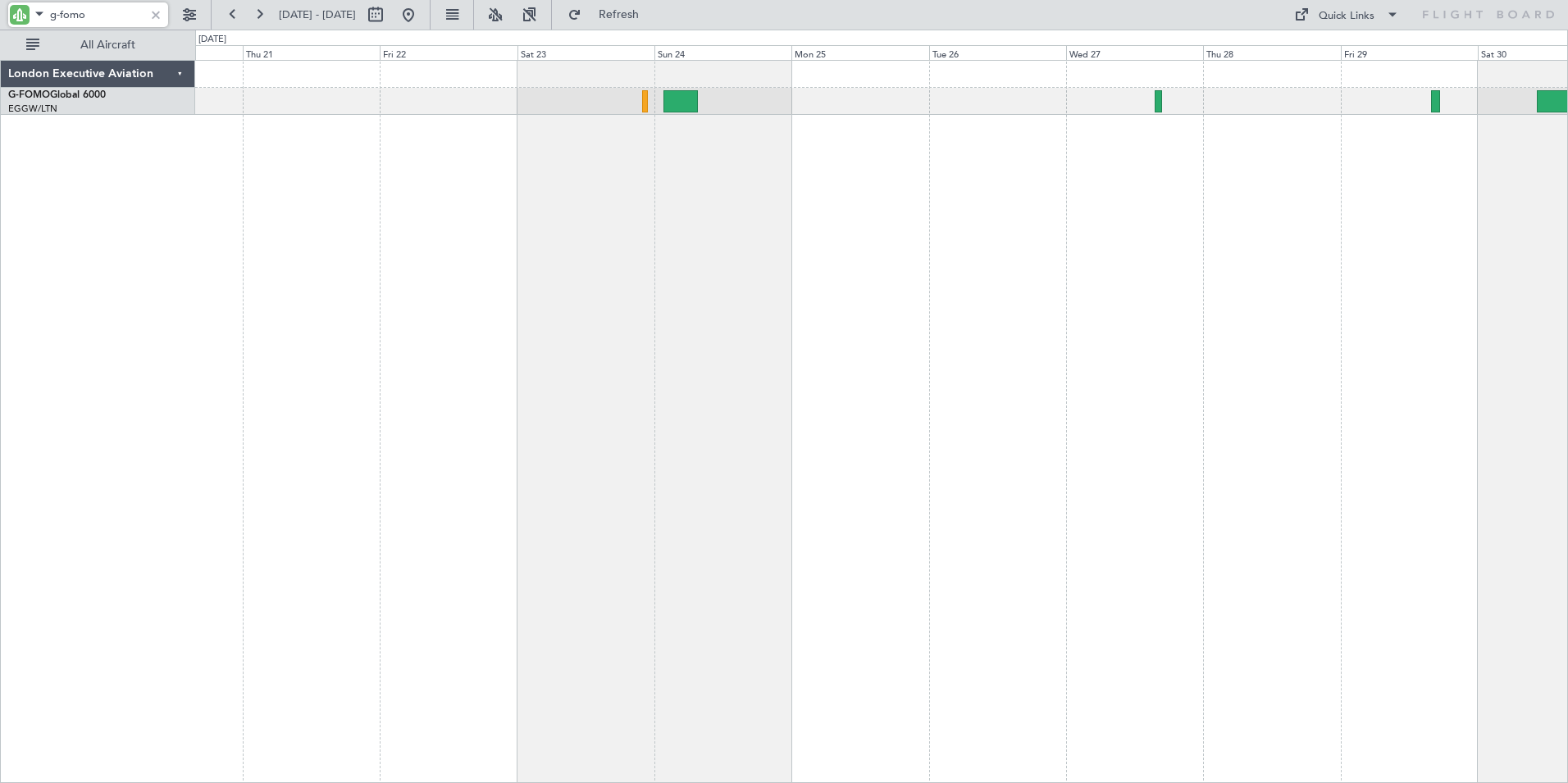
click at [425, 143] on div at bounding box center [881, 421] width 1373 height 722
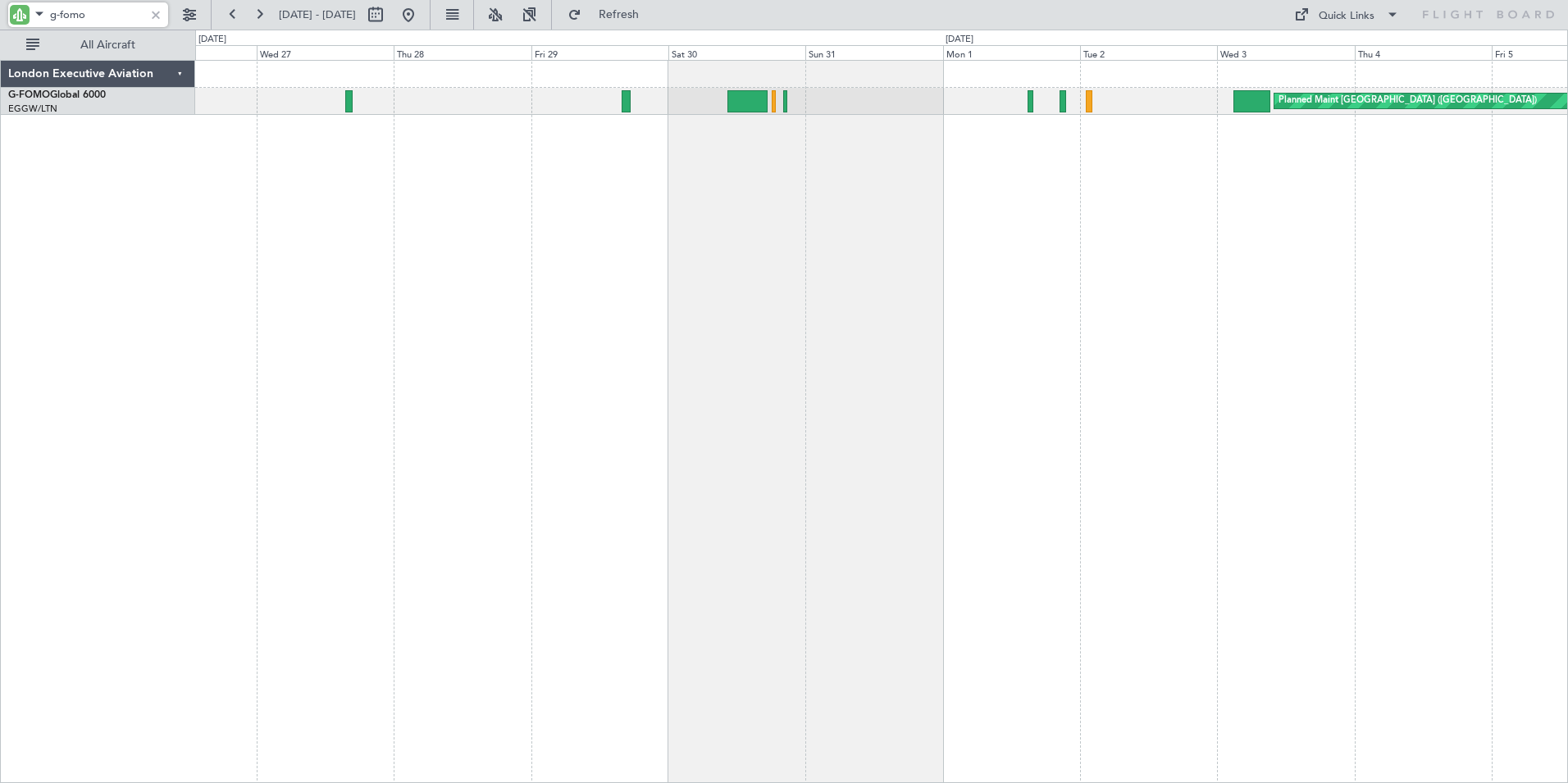
click at [326, 226] on div "Planned Maint [GEOGRAPHIC_DATA] ([GEOGRAPHIC_DATA])" at bounding box center [881, 421] width 1373 height 722
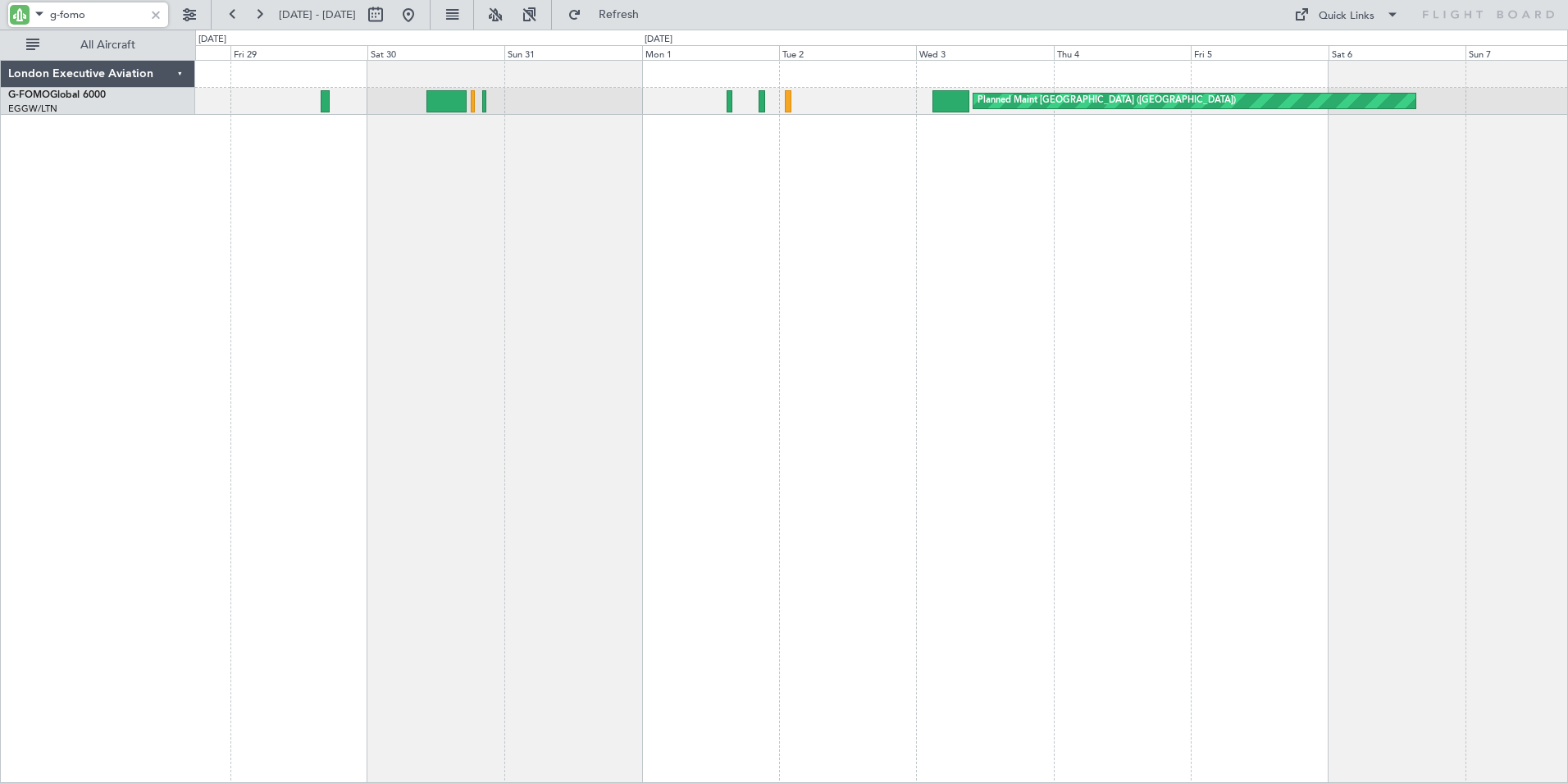
click at [699, 229] on div "Planned Maint [GEOGRAPHIC_DATA] ([GEOGRAPHIC_DATA])" at bounding box center [881, 421] width 1373 height 722
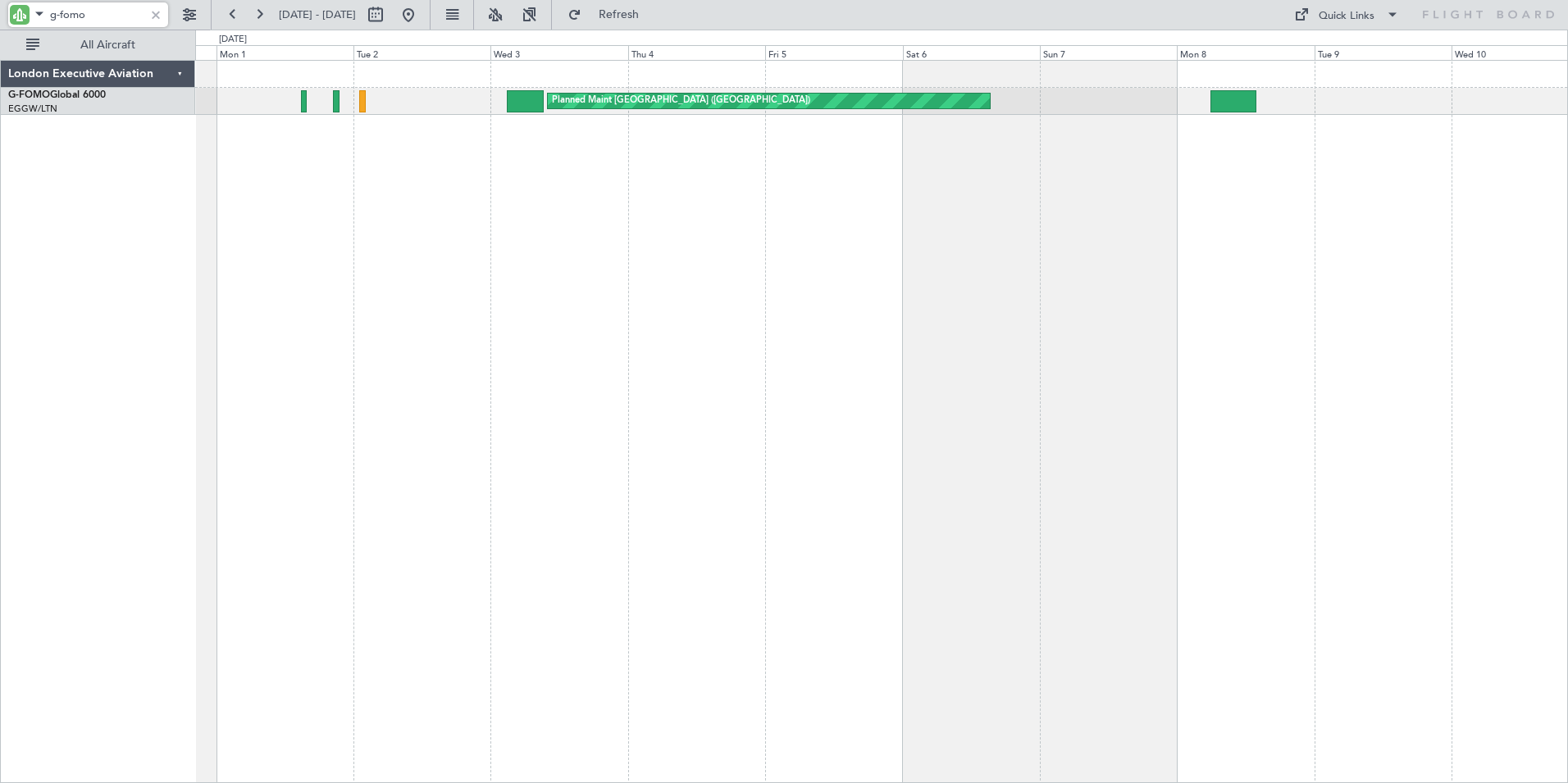
click at [380, 201] on div "Planned Maint [GEOGRAPHIC_DATA] ([GEOGRAPHIC_DATA]) Planned Maint [GEOGRAPHIC_D…" at bounding box center [881, 421] width 1373 height 722
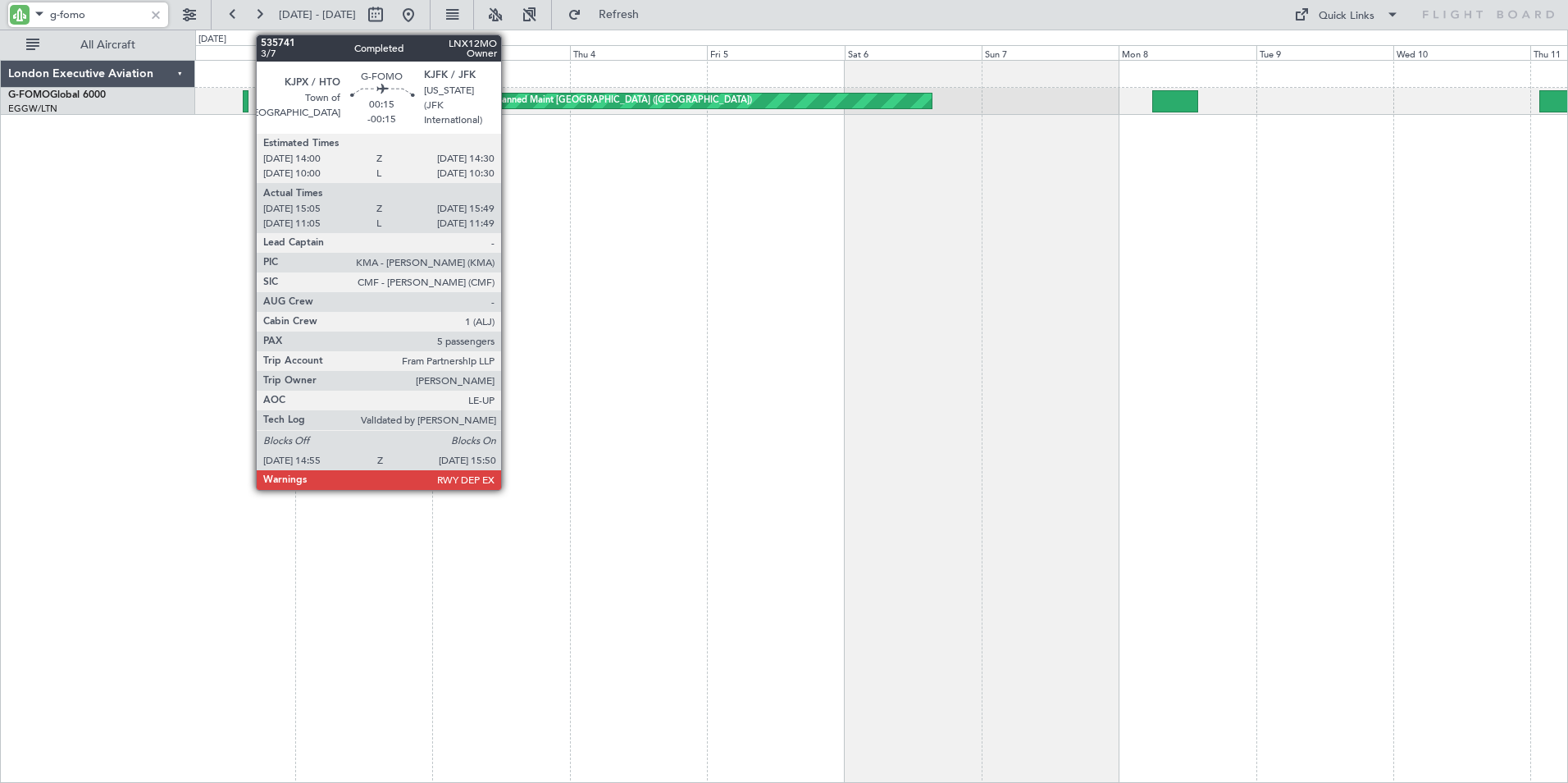
click at [588, 220] on div "Planned Maint [GEOGRAPHIC_DATA] ([GEOGRAPHIC_DATA]) Planned Maint [GEOGRAPHIC_D…" at bounding box center [881, 421] width 1373 height 722
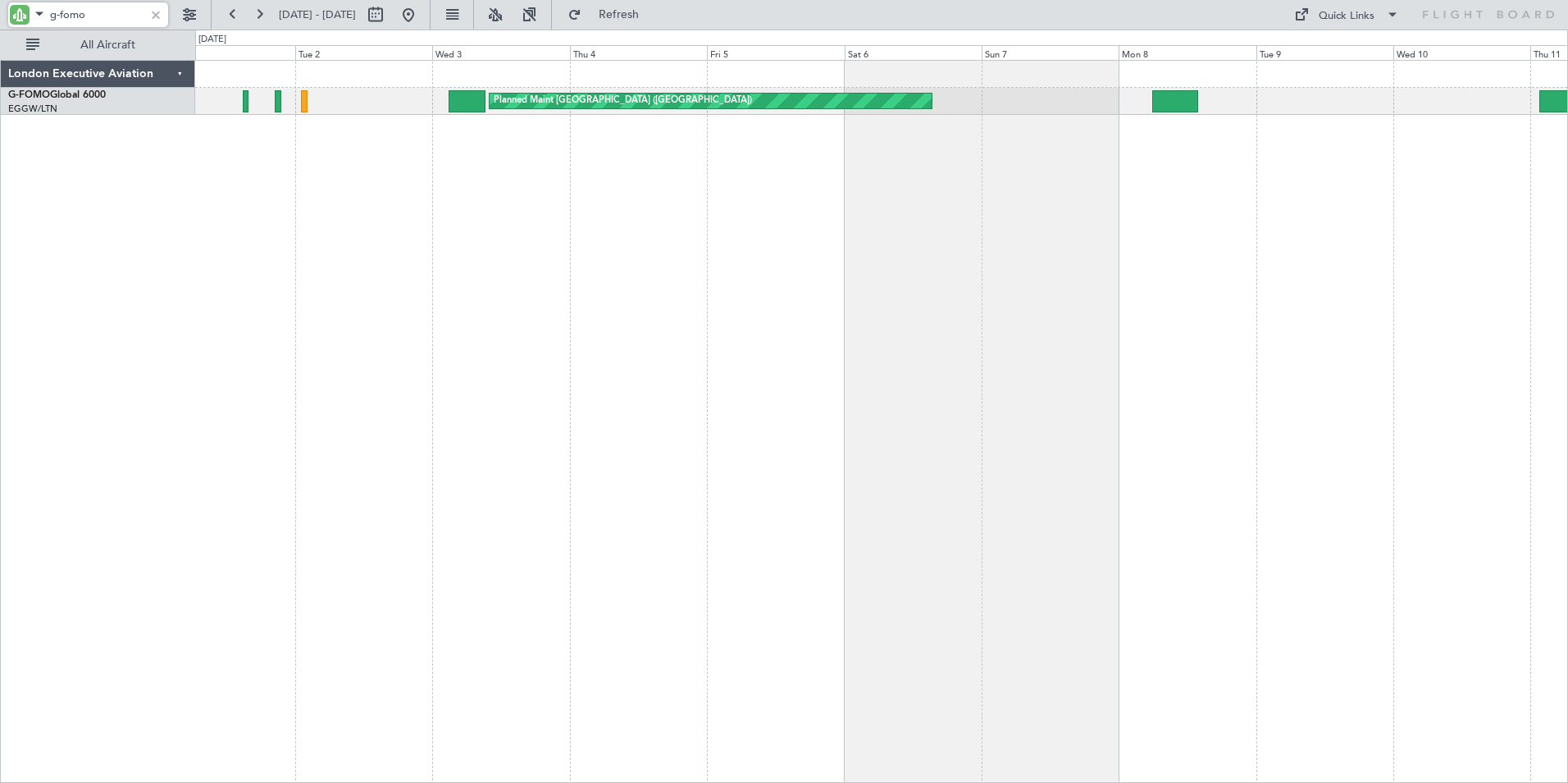
drag, startPoint x: 61, startPoint y: 12, endPoint x: 174, endPoint y: 20, distance: 113.3
click at [174, 20] on div "g-fomo" at bounding box center [105, 15] width 211 height 30
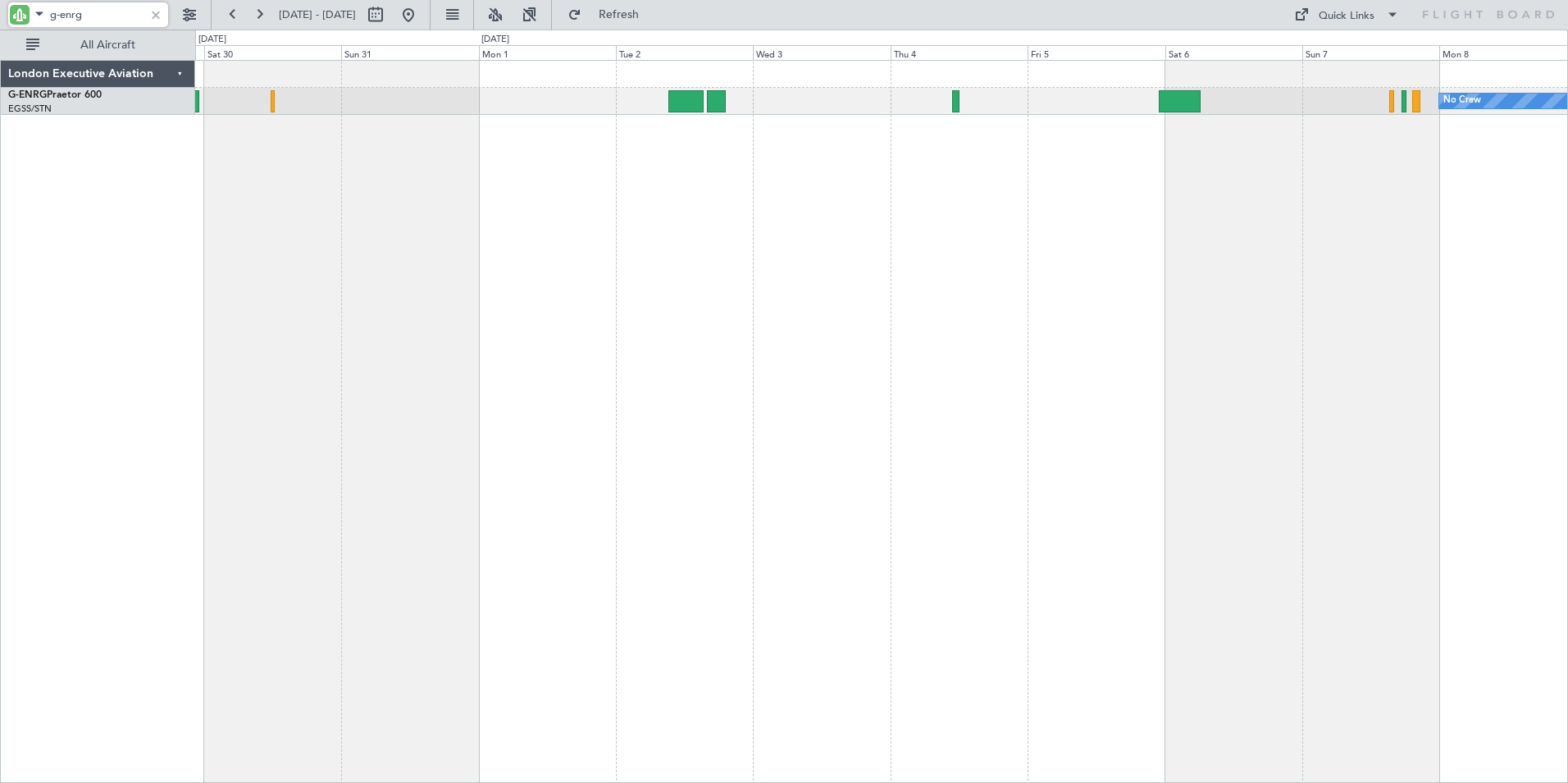
click at [643, 198] on div "No Crew Planned Maint [GEOGRAPHIC_DATA] ([GEOGRAPHIC_DATA])" at bounding box center [881, 421] width 1373 height 722
click at [95, 11] on input "g-enrg" at bounding box center [97, 15] width 95 height 25
drag, startPoint x: 97, startPoint y: 11, endPoint x: -53, endPoint y: -3, distance: 150.7
click at [0, 0] on html "g-enrg [DATE] - [DATE] Refresh Quick Links All Aircraft No Crew Planned Maint […" at bounding box center [784, 392] width 1568 height 783
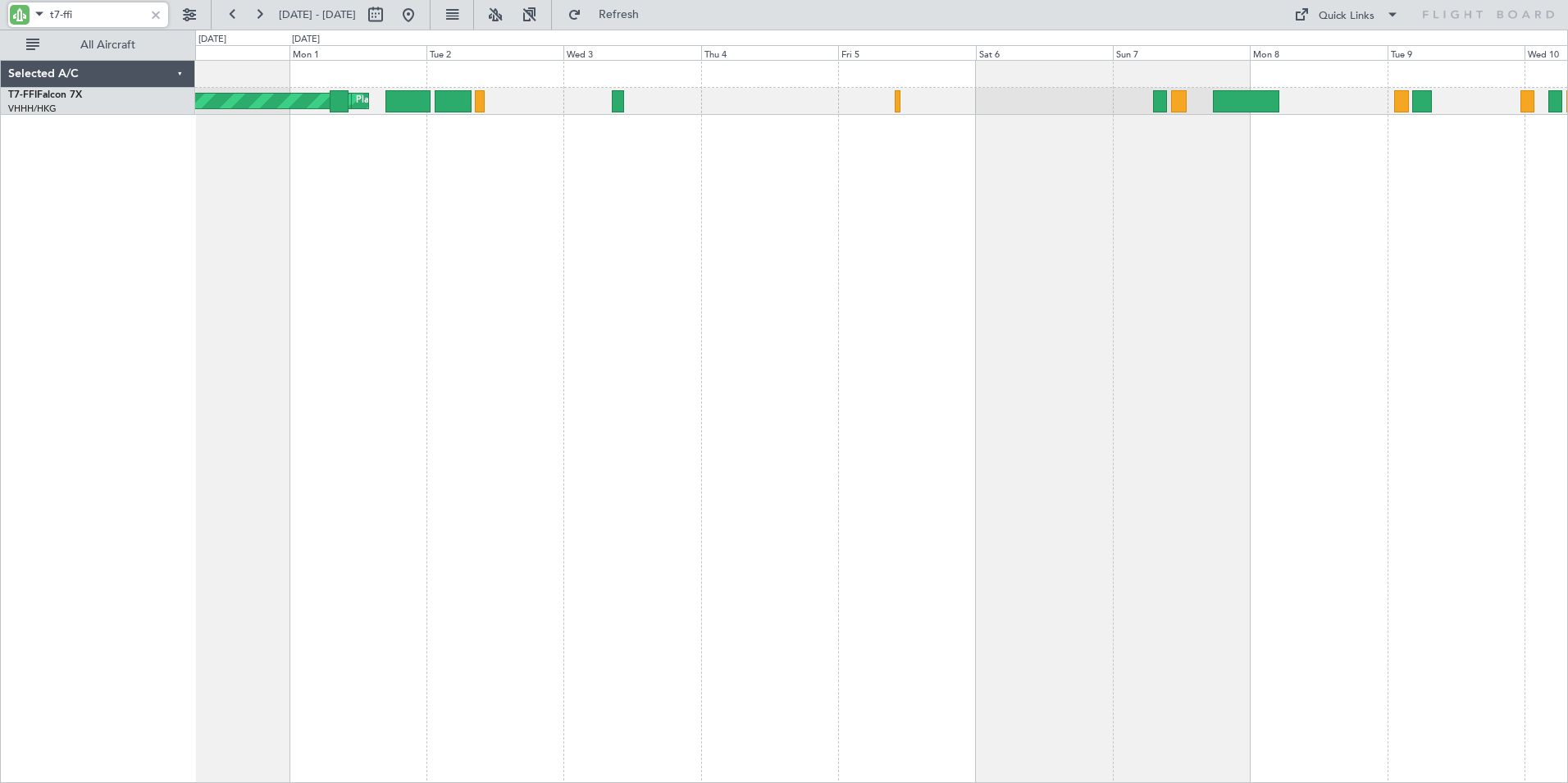
click at [557, 208] on div "[PERSON_NAME][GEOGRAPHIC_DATA] ([GEOGRAPHIC_DATA] Intl) Planned Maint [GEOGRAPH…" at bounding box center [881, 421] width 1373 height 722
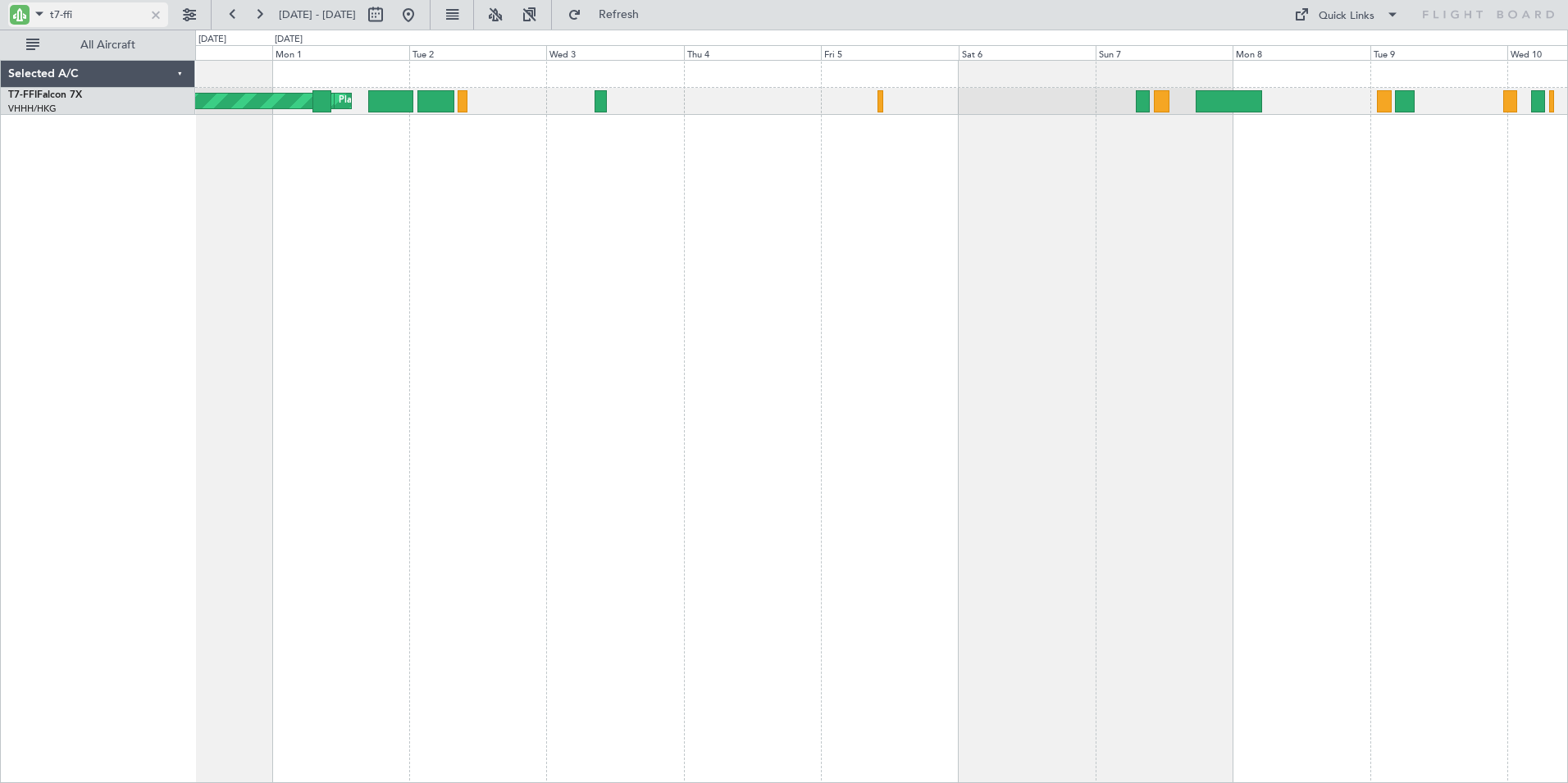
click at [80, 14] on input "t7-ffi" at bounding box center [97, 15] width 95 height 25
drag, startPoint x: -12, startPoint y: -7, endPoint x: -38, endPoint y: -9, distance: 26.1
click at [0, 0] on html "t7-ffi [DATE] - [DATE] Refresh Quick Links All Aircraft [PERSON_NAME][GEOGRAPHI…" at bounding box center [784, 392] width 1568 height 783
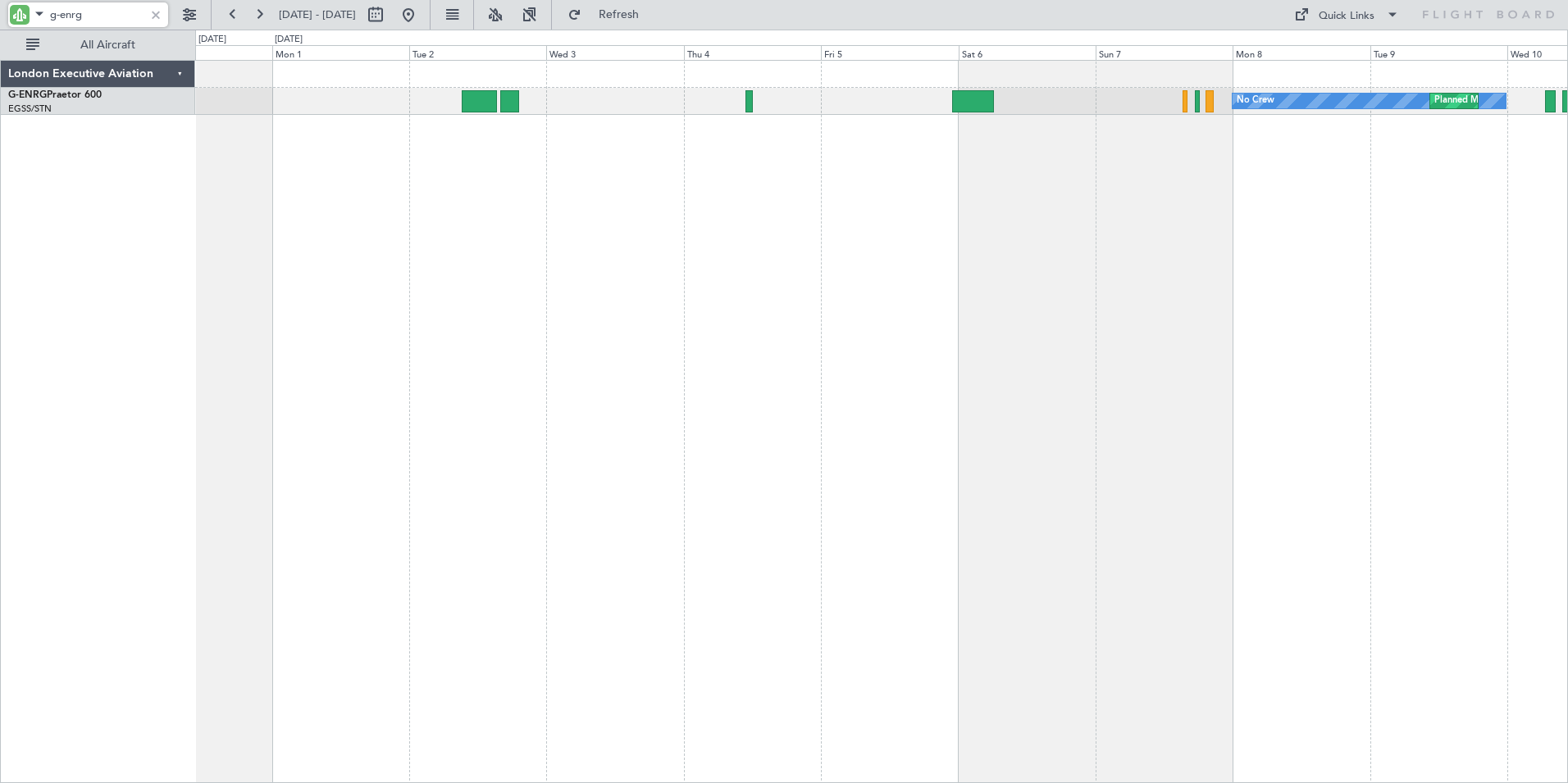
drag, startPoint x: 85, startPoint y: 16, endPoint x: 14, endPoint y: 7, distance: 71.6
click at [14, 7] on div "g-enrg" at bounding box center [88, 15] width 160 height 25
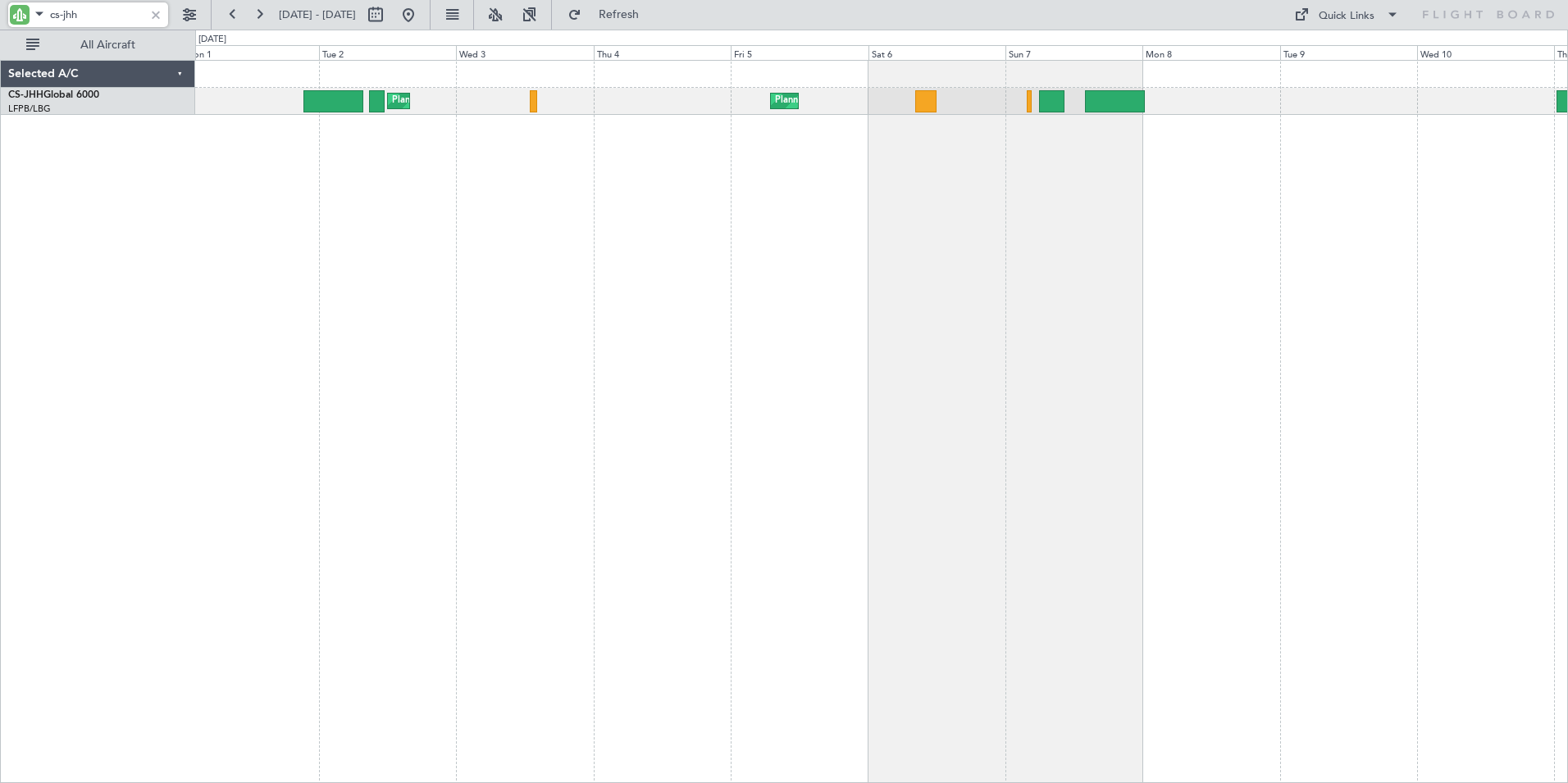
click at [764, 215] on div "Planned Maint [GEOGRAPHIC_DATA] ([GEOGRAPHIC_DATA]) Planned Maint [GEOGRAPHIC_D…" at bounding box center [881, 421] width 1373 height 722
drag, startPoint x: 87, startPoint y: 16, endPoint x: -15, endPoint y: 6, distance: 102.5
click at [0, 6] on html "cs-jhh [DATE] - [DATE] Refresh Quick Links All Aircraft Planned Maint [GEOGRAPH…" at bounding box center [784, 392] width 1568 height 783
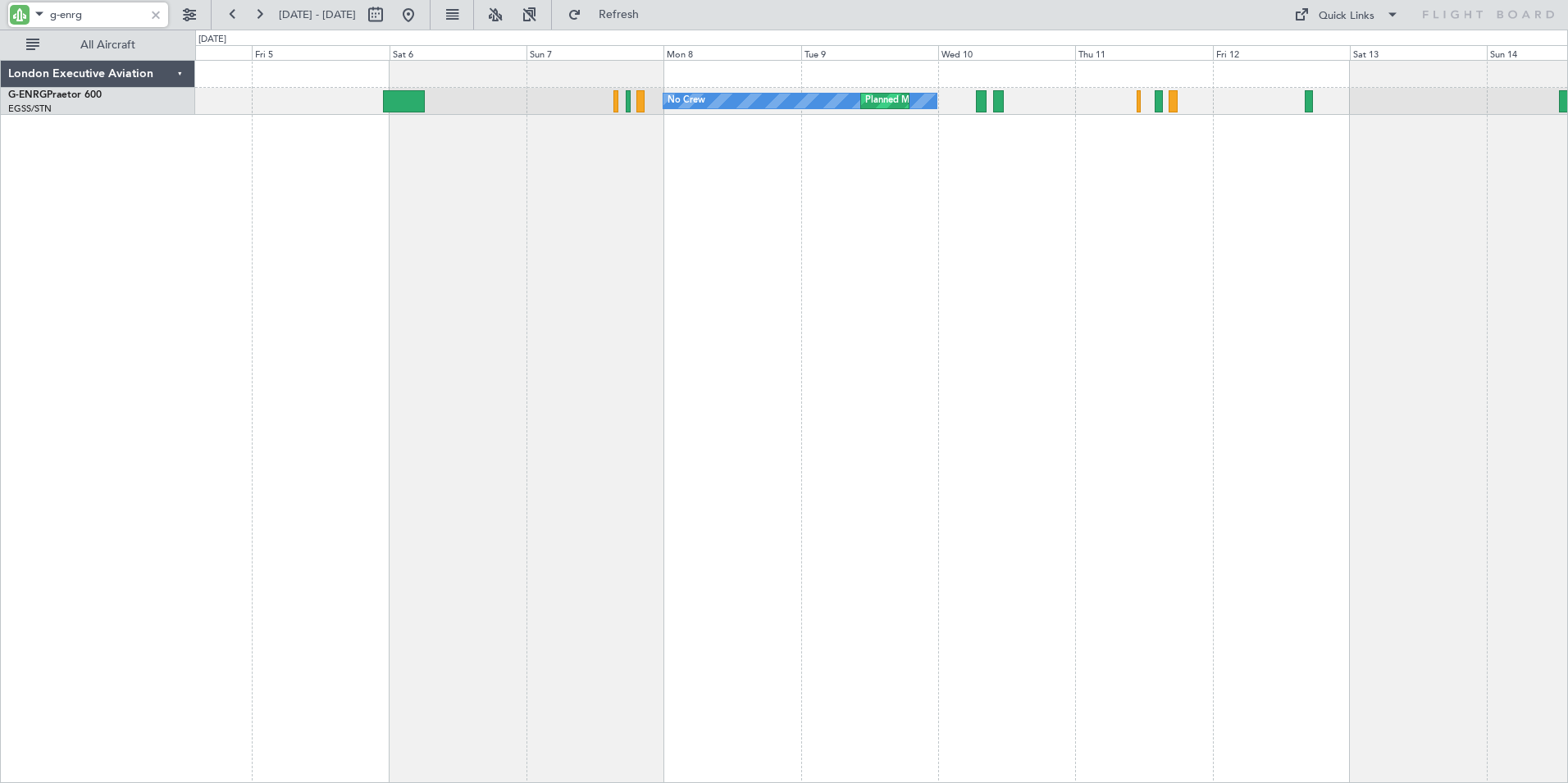
click at [517, 175] on div "No Crew Planned Maint [GEOGRAPHIC_DATA] ([GEOGRAPHIC_DATA])" at bounding box center [881, 421] width 1373 height 722
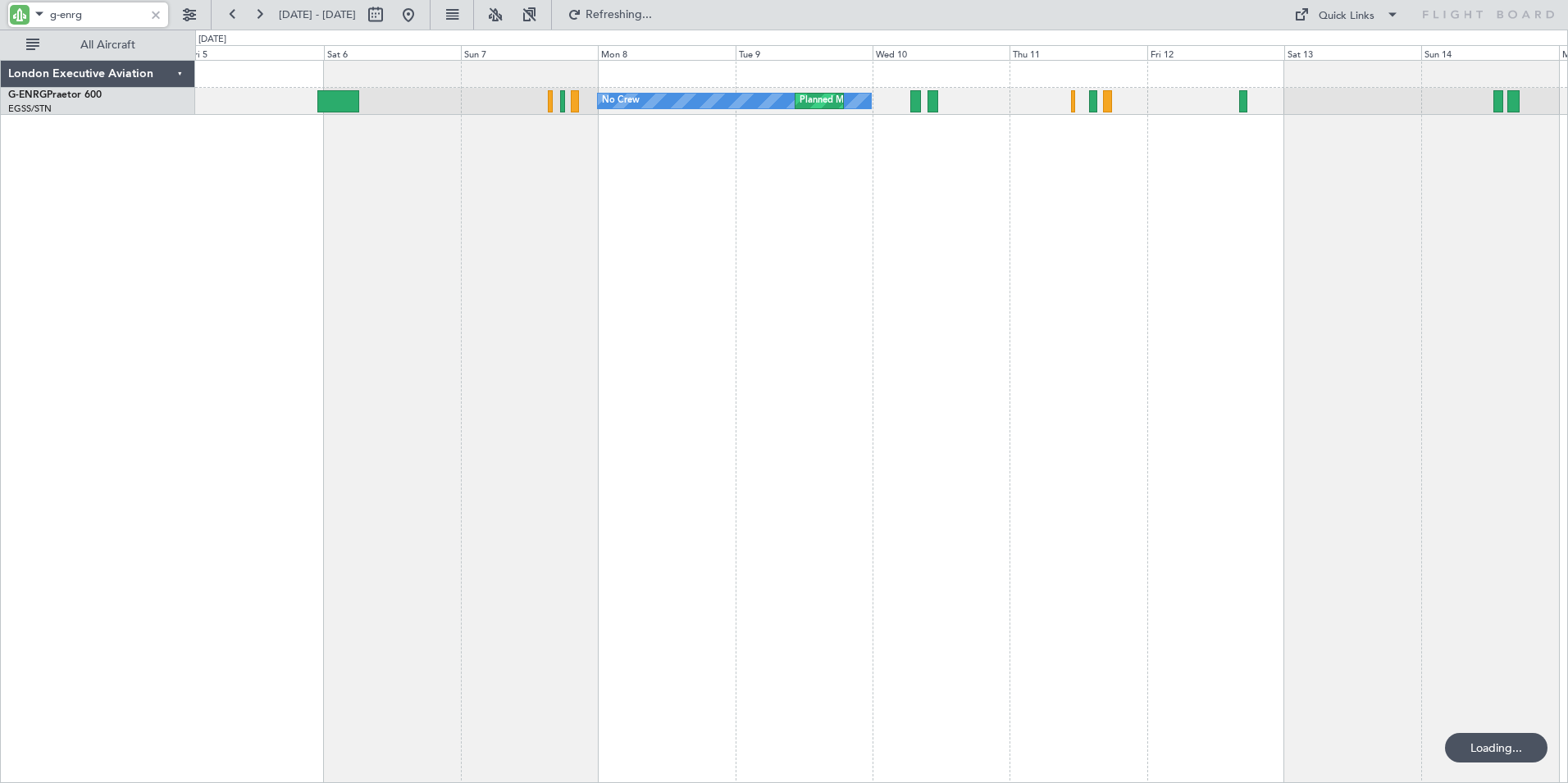
click at [796, 145] on div "No Crew Planned Maint [GEOGRAPHIC_DATA] ([GEOGRAPHIC_DATA])" at bounding box center [881, 421] width 1373 height 722
click at [75, 17] on input "g-enrg" at bounding box center [97, 15] width 95 height 25
drag, startPoint x: 61, startPoint y: 12, endPoint x: 147, endPoint y: 23, distance: 86.7
click at [147, 23] on div "g-enrg" at bounding box center [88, 15] width 160 height 25
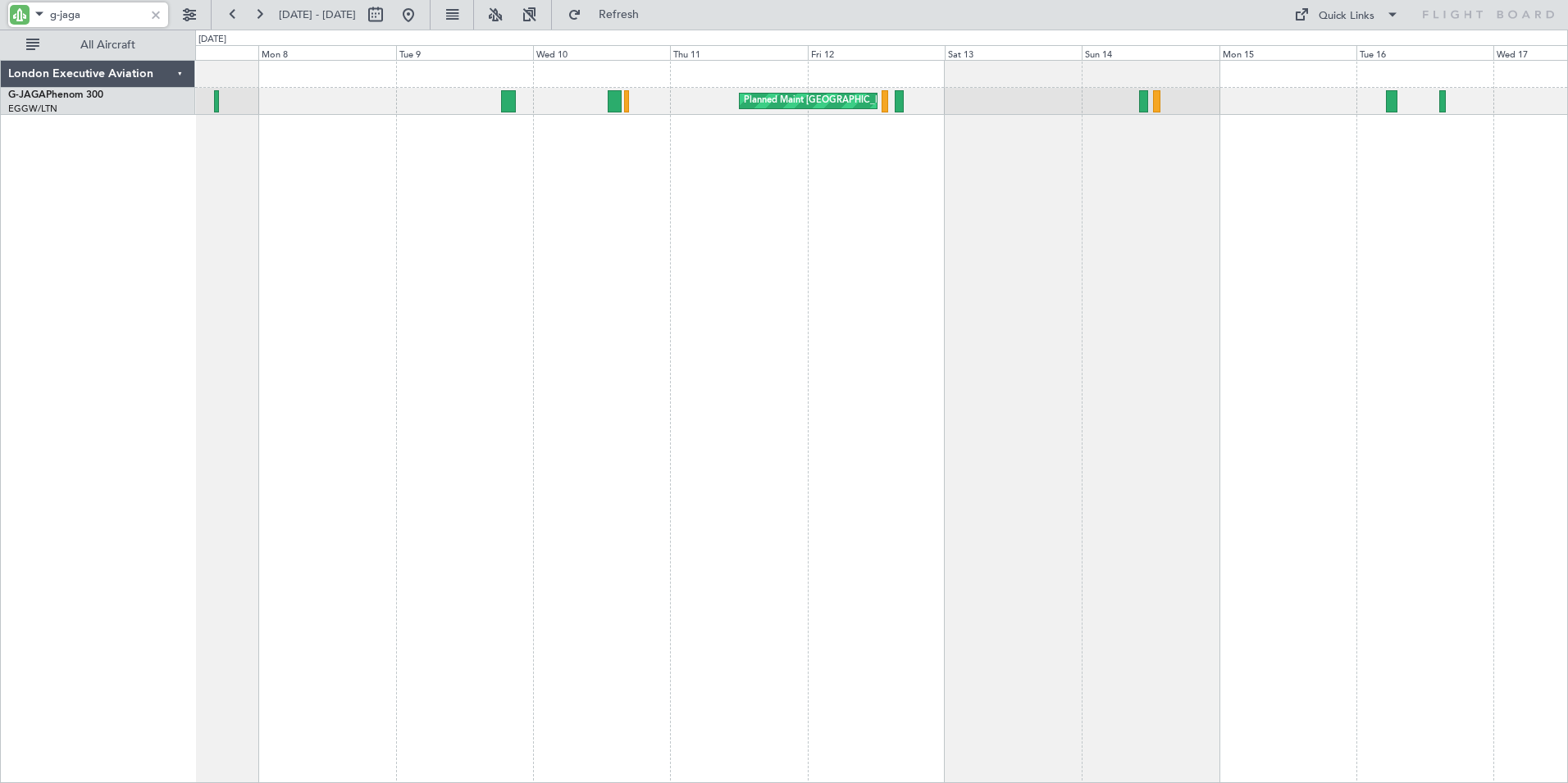
click at [464, 221] on div "Planned Maint [GEOGRAPHIC_DATA] ([GEOGRAPHIC_DATA])" at bounding box center [881, 421] width 1373 height 722
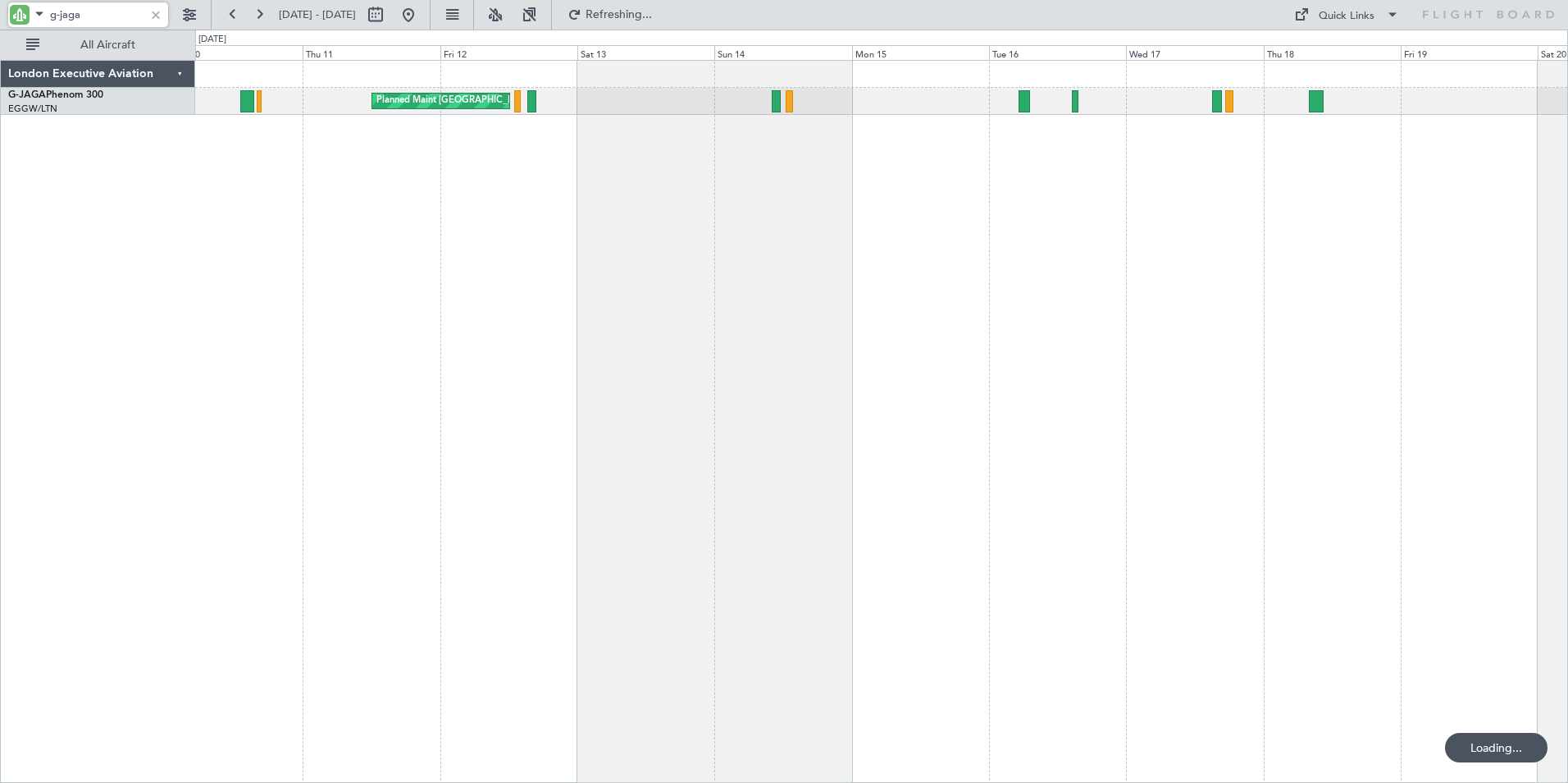
click at [473, 212] on div "Planned Maint [GEOGRAPHIC_DATA] ([GEOGRAPHIC_DATA])" at bounding box center [881, 421] width 1373 height 722
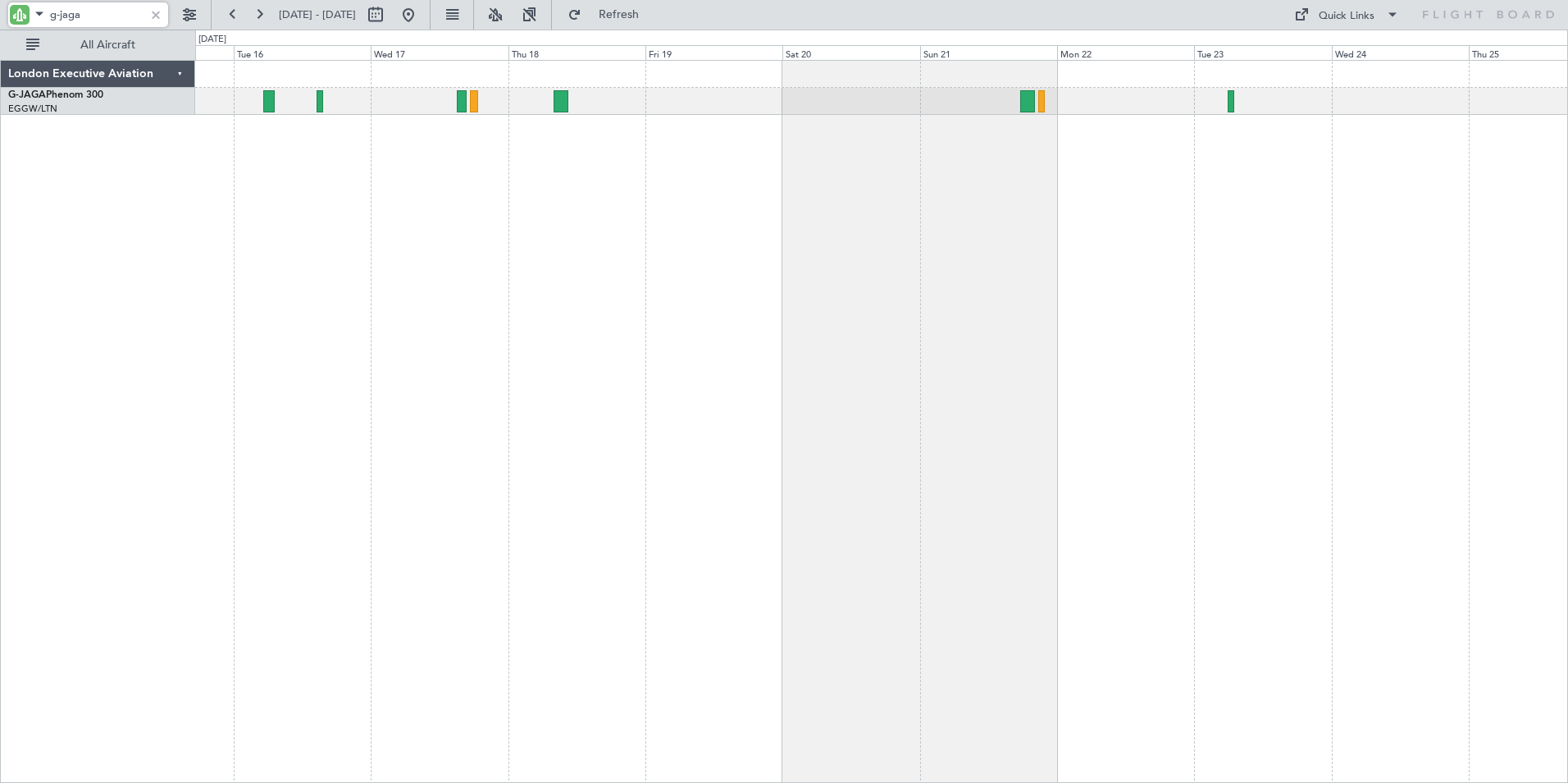
click at [448, 192] on div at bounding box center [881, 421] width 1373 height 722
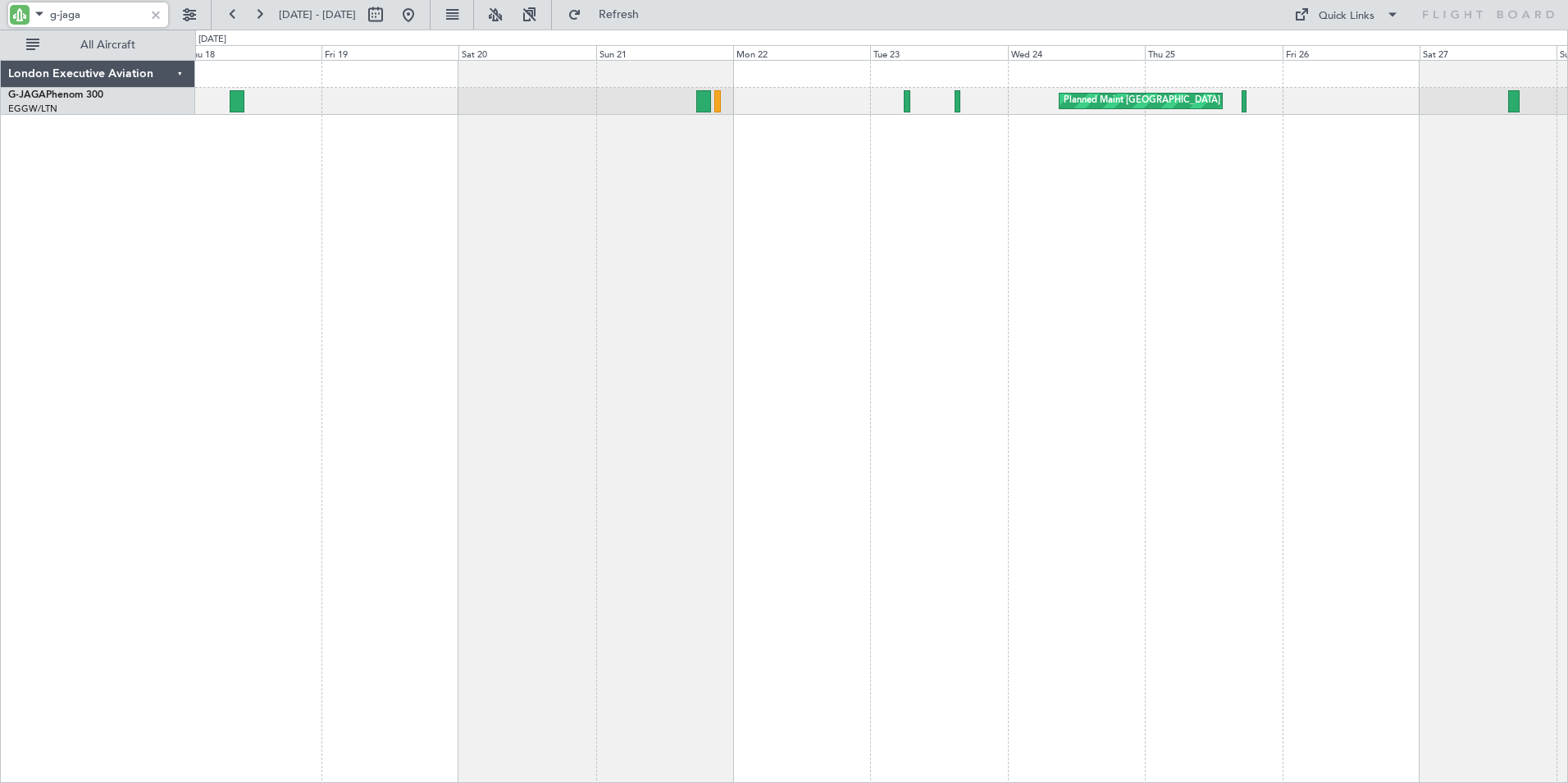
click at [619, 174] on div "Planned Maint [GEOGRAPHIC_DATA] ([GEOGRAPHIC_DATA])" at bounding box center [881, 421] width 1373 height 722
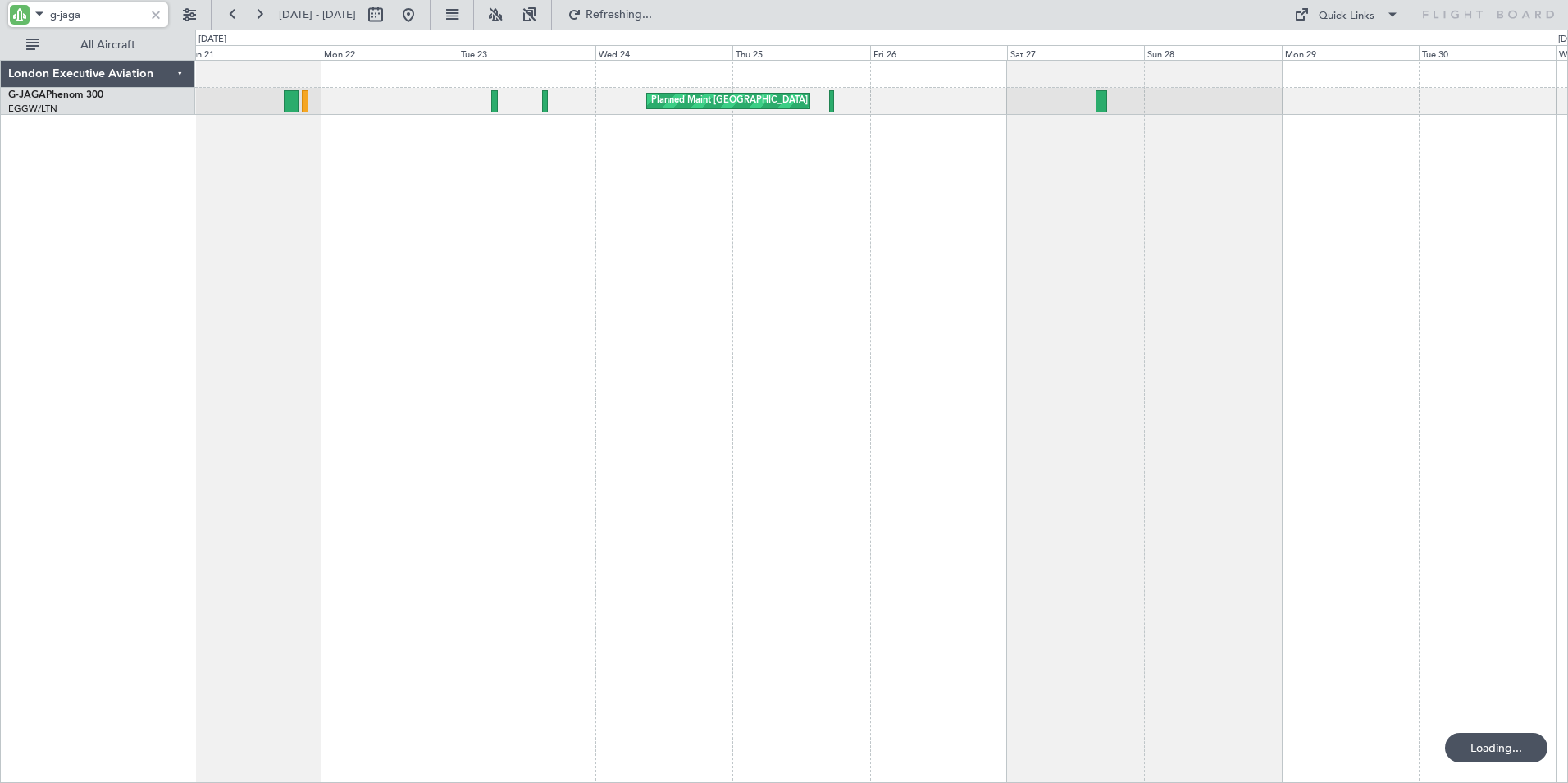
click at [717, 203] on div "Planned Maint [GEOGRAPHIC_DATA] ([GEOGRAPHIC_DATA])" at bounding box center [881, 421] width 1373 height 722
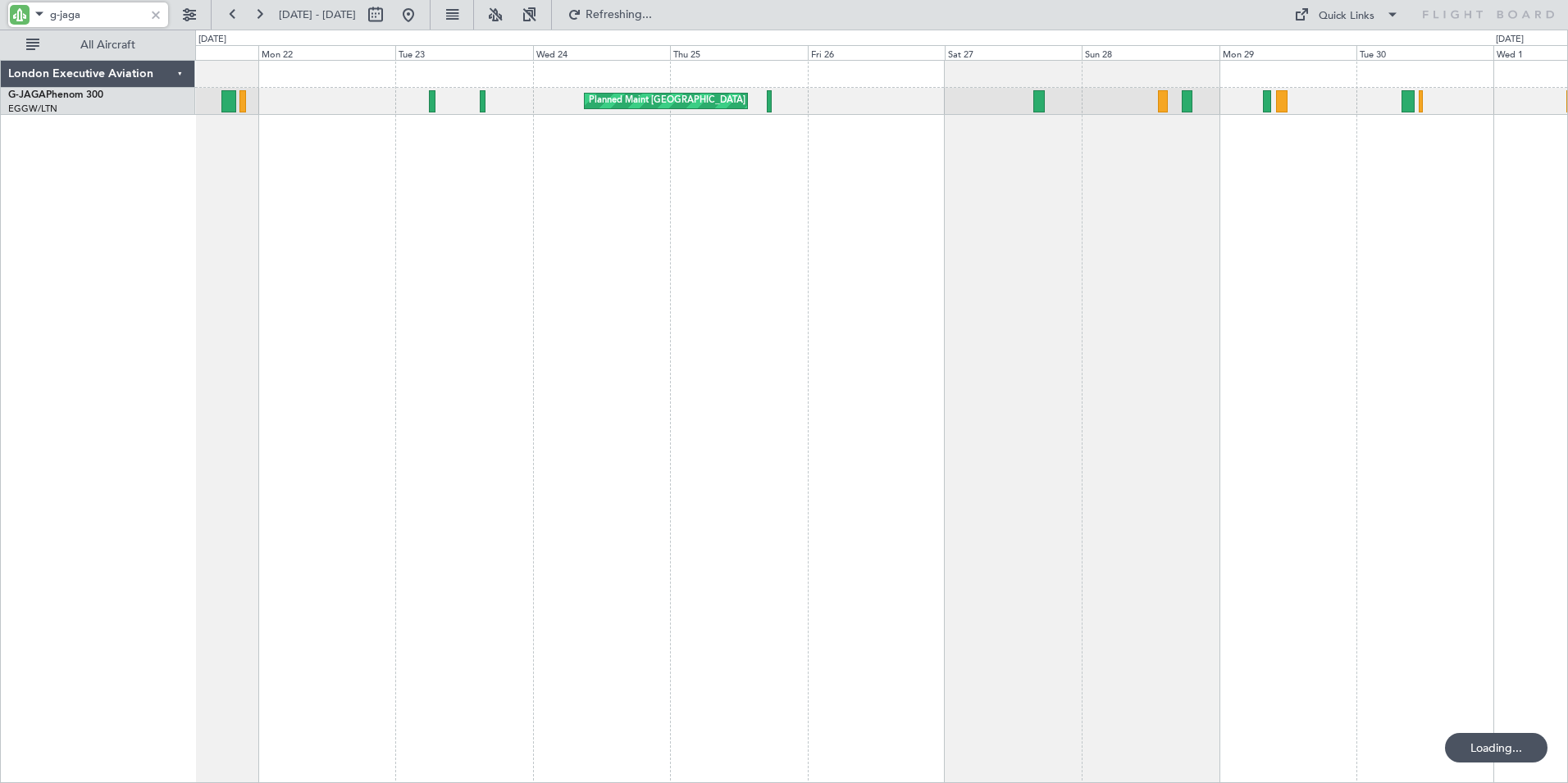
drag, startPoint x: 86, startPoint y: 13, endPoint x: -30, endPoint y: 1, distance: 116.6
click at [0, 1] on html "g-jaga [DATE] - [DATE] Refreshing... Quick Links All Aircraft Planned Maint [GE…" at bounding box center [784, 392] width 1568 height 783
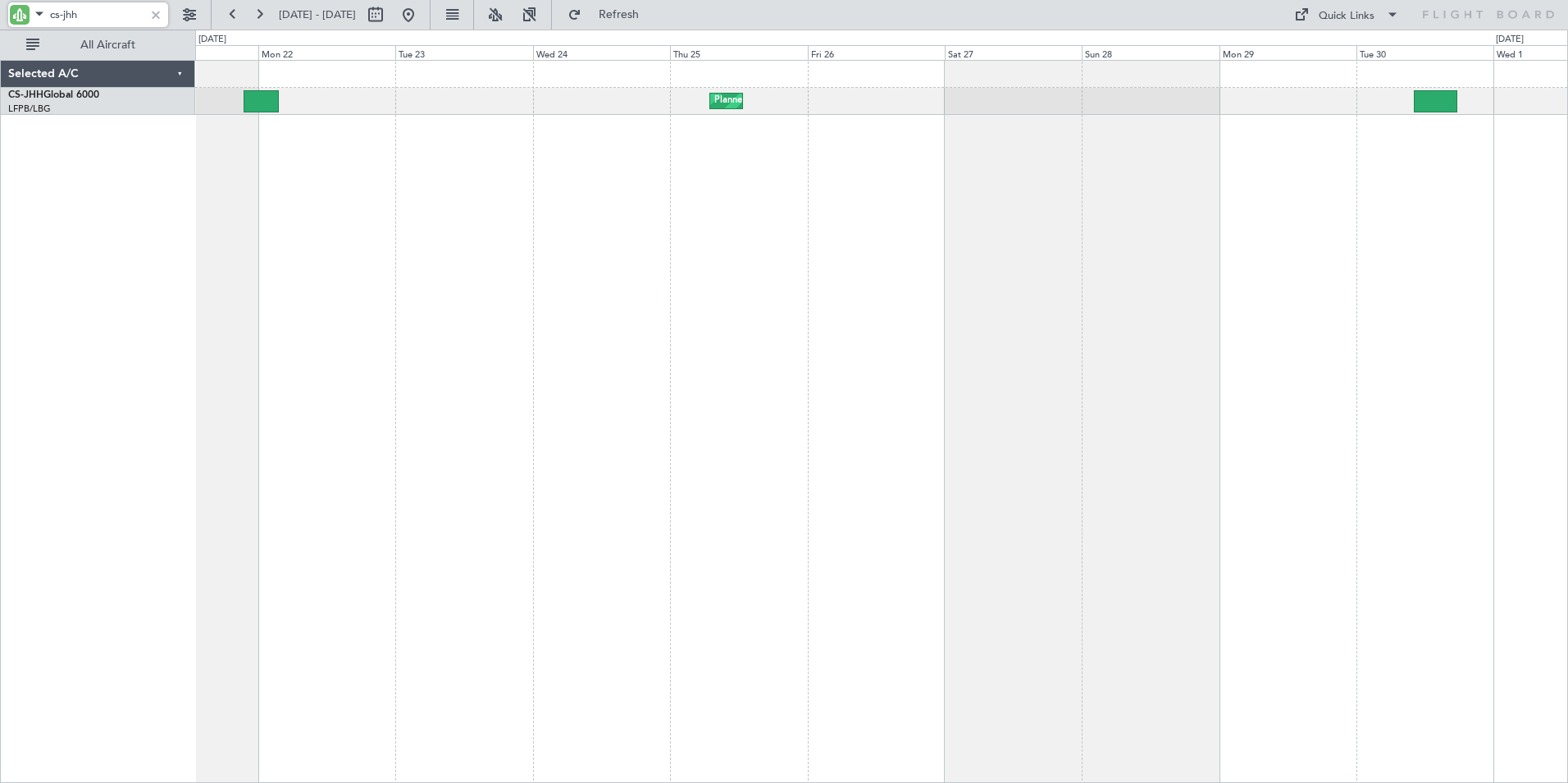
type input "cs-jhh"
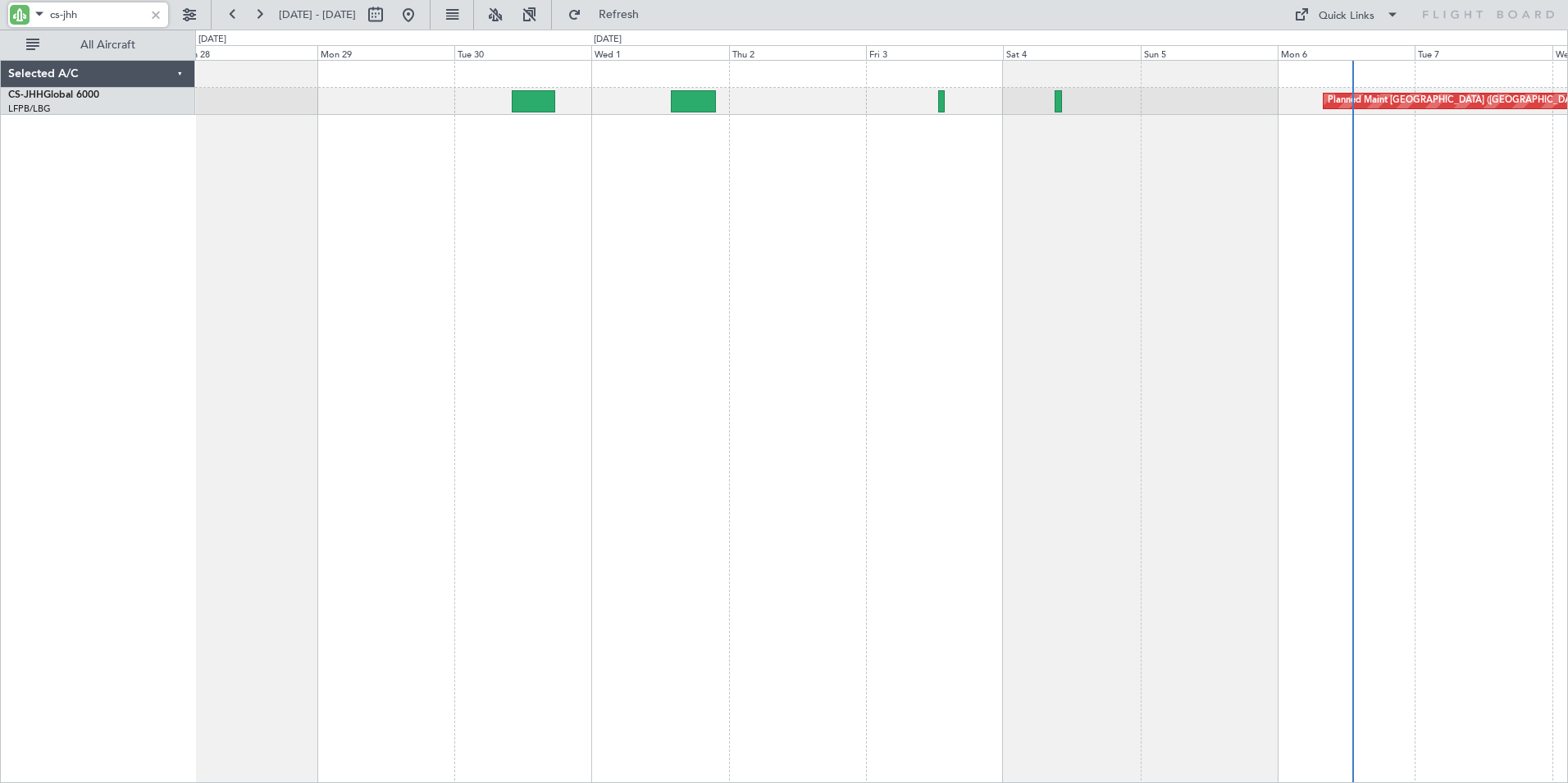
click at [2, 161] on div "Planned Maint [GEOGRAPHIC_DATA] ([GEOGRAPHIC_DATA]) Selected A/C CS-JHH Global …" at bounding box center [784, 406] width 1568 height 753
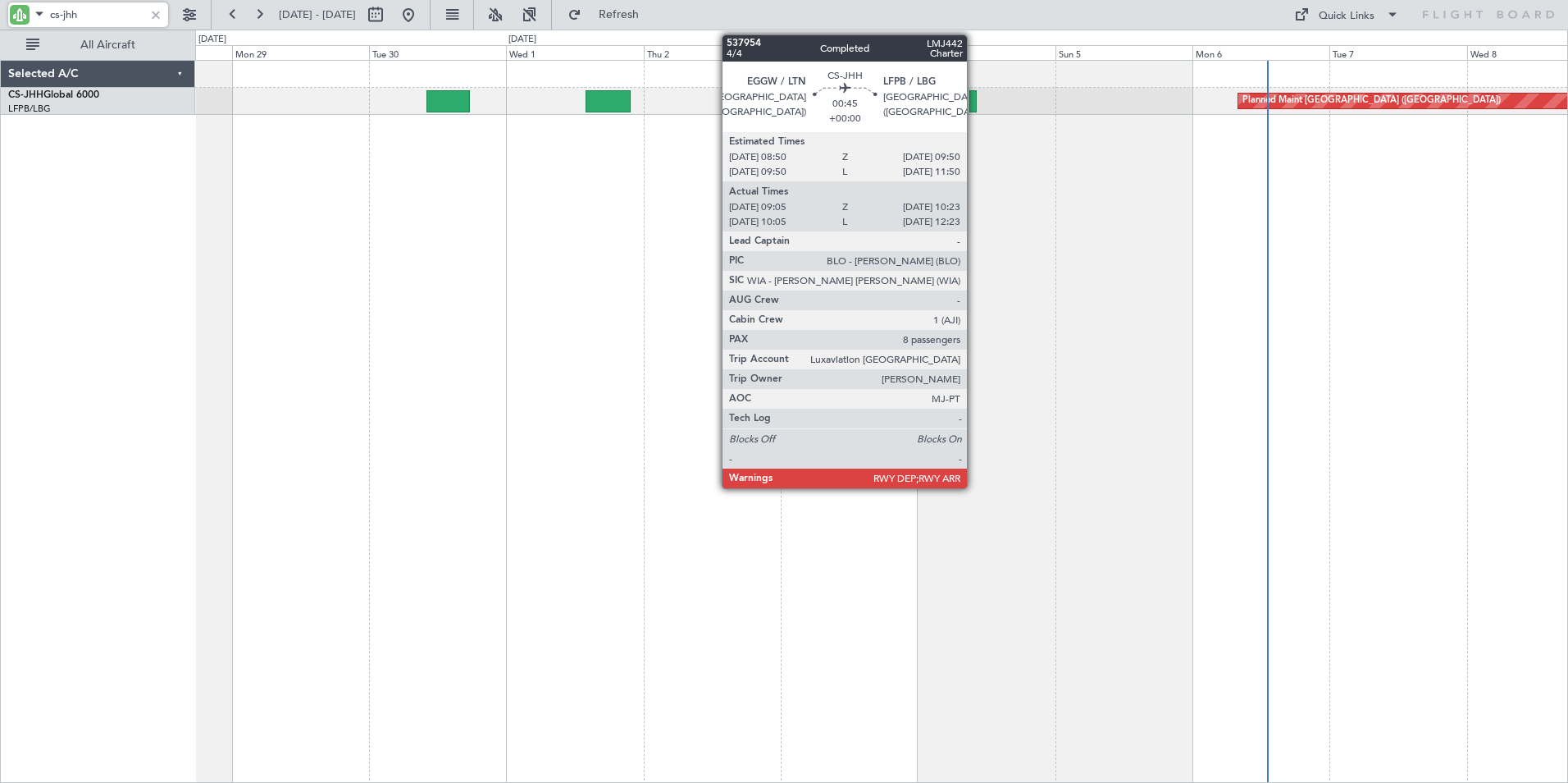
click at [974, 100] on div at bounding box center [973, 101] width 8 height 22
